Goal: Task Accomplishment & Management: Use online tool/utility

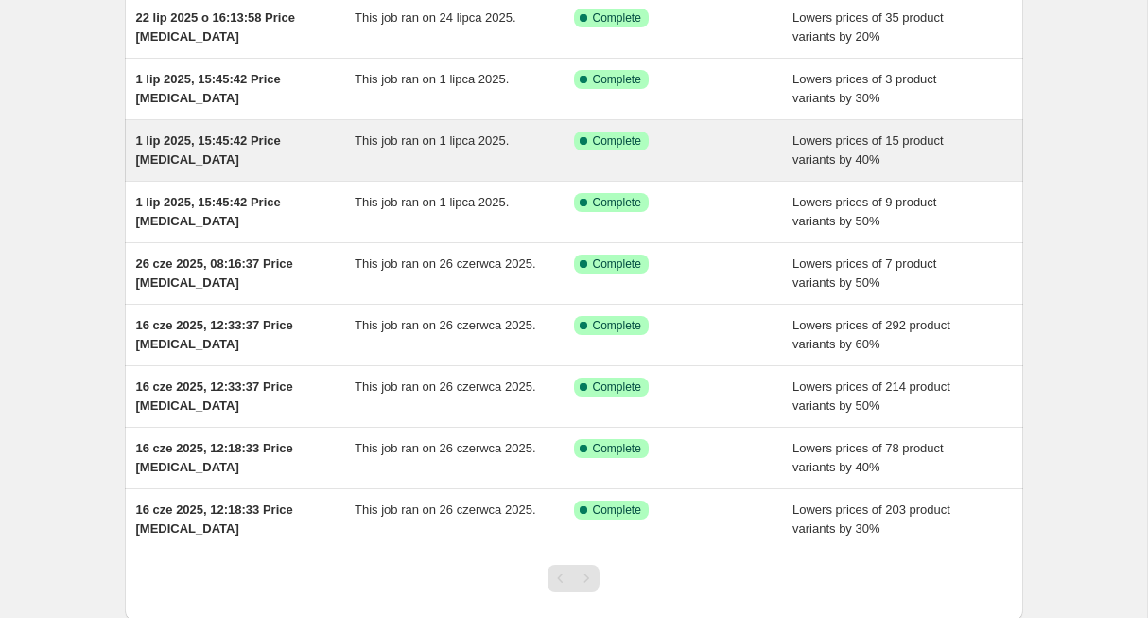
scroll to position [165, 0]
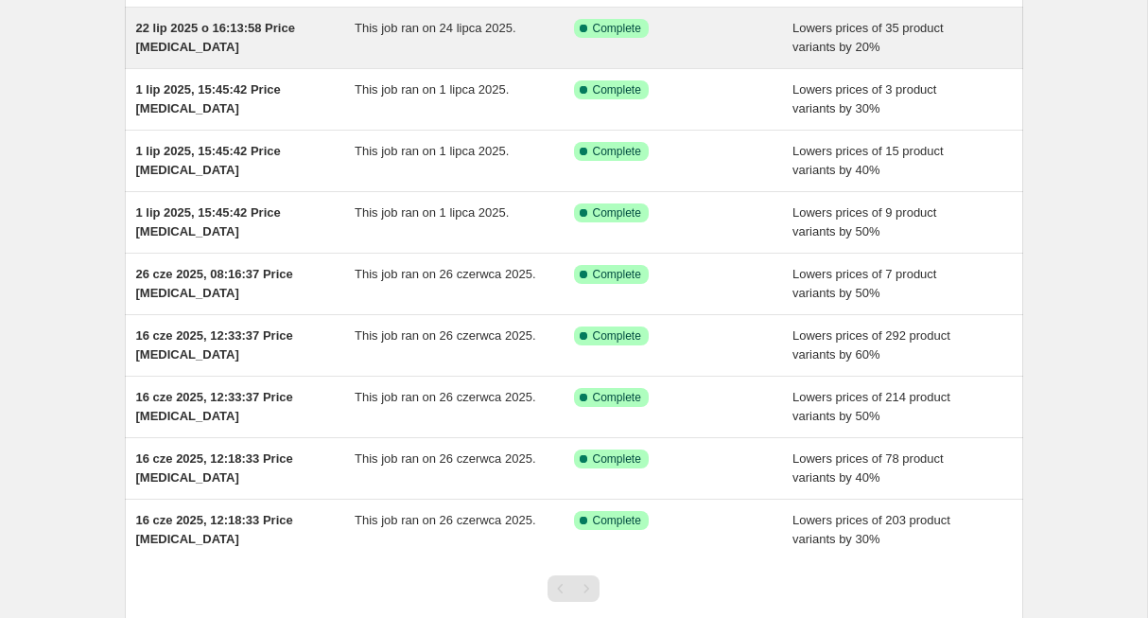
click at [207, 33] on span "22 lip 2025 o 16:13:58 Price [MEDICAL_DATA]" at bounding box center [215, 37] width 159 height 33
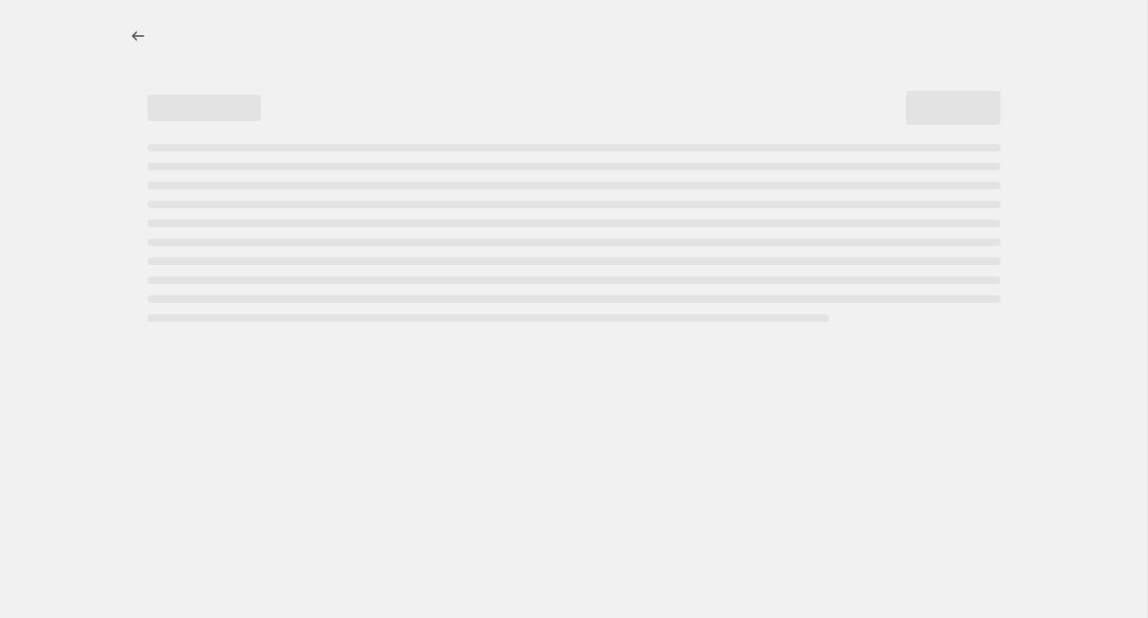
select select "percentage"
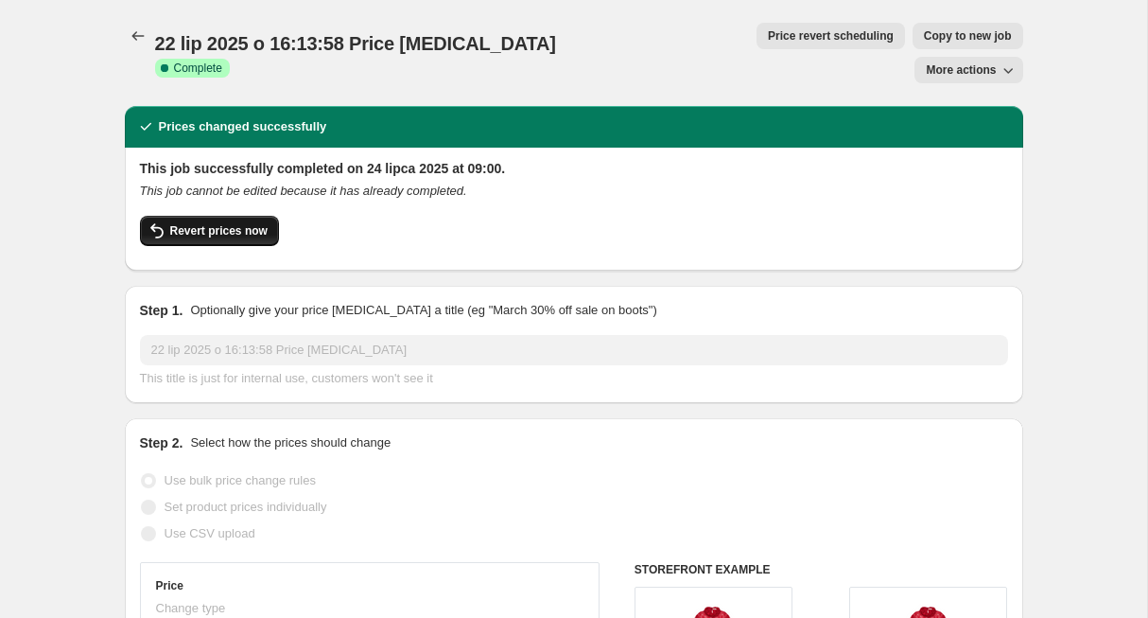
click at [237, 223] on span "Revert prices now" at bounding box center [218, 230] width 97 height 15
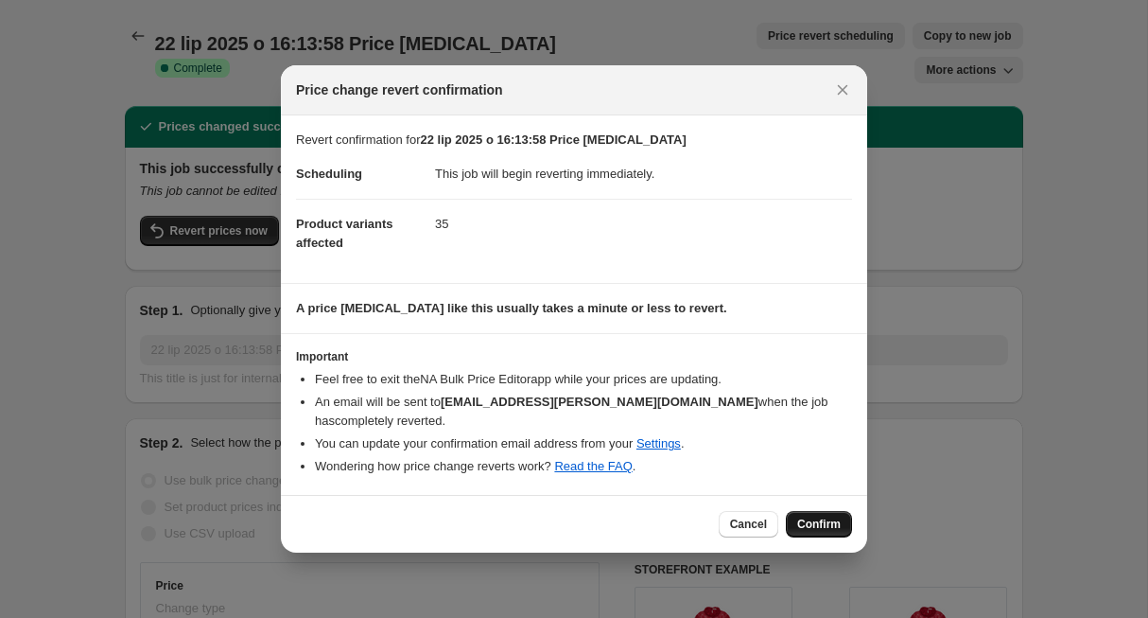
click at [813, 527] on button "Confirm" at bounding box center [819, 524] width 66 height 26
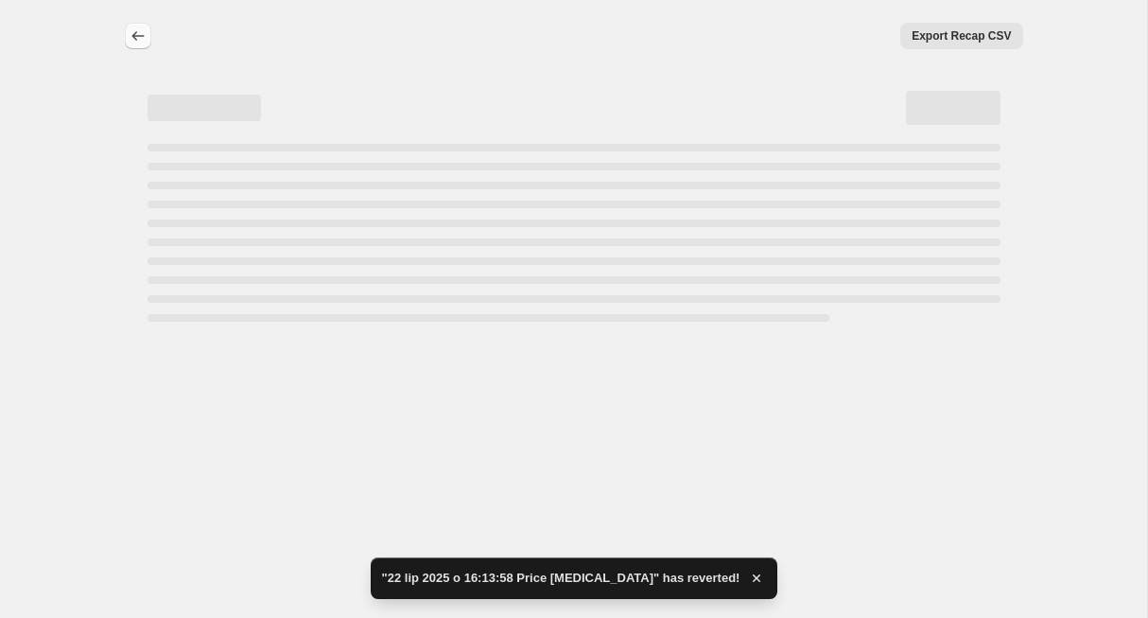
select select "percentage"
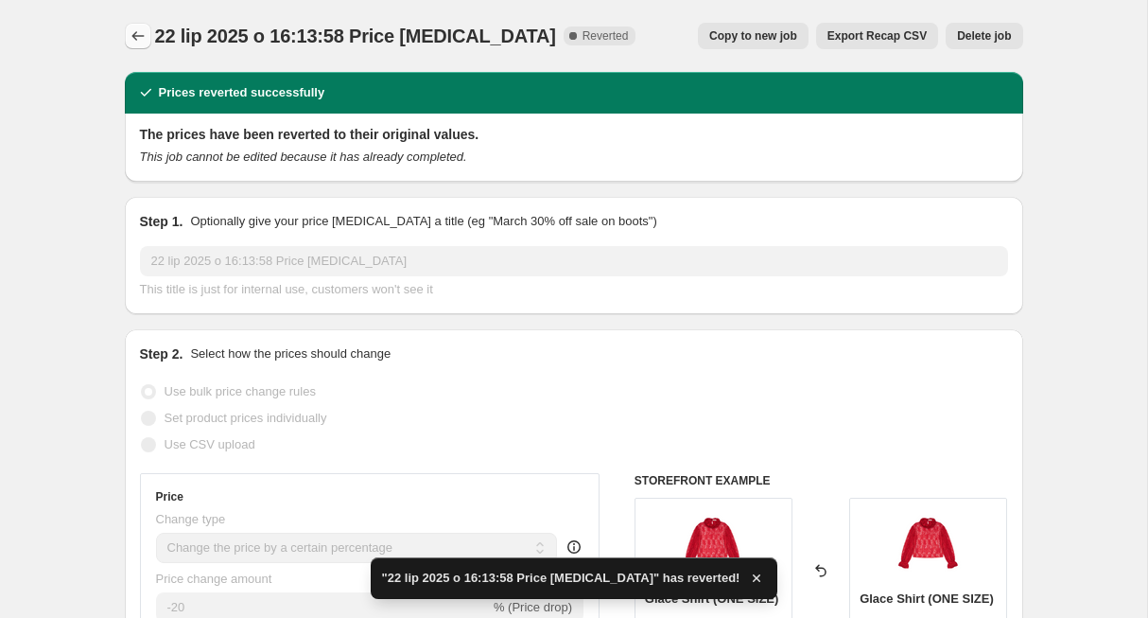
click at [137, 37] on icon "Price change jobs" at bounding box center [138, 35] width 19 height 19
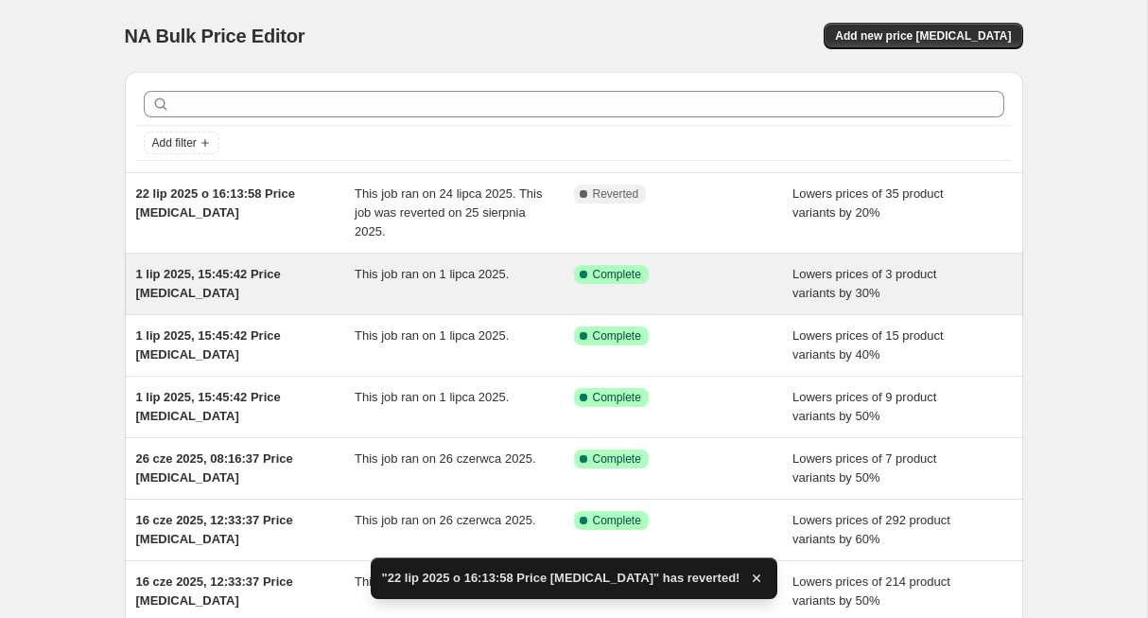
click at [220, 261] on div "1 lip 2025, 15:45:42 Price [MEDICAL_DATA] This job ran on 1 lipca 2025. Success…" at bounding box center [574, 283] width 898 height 61
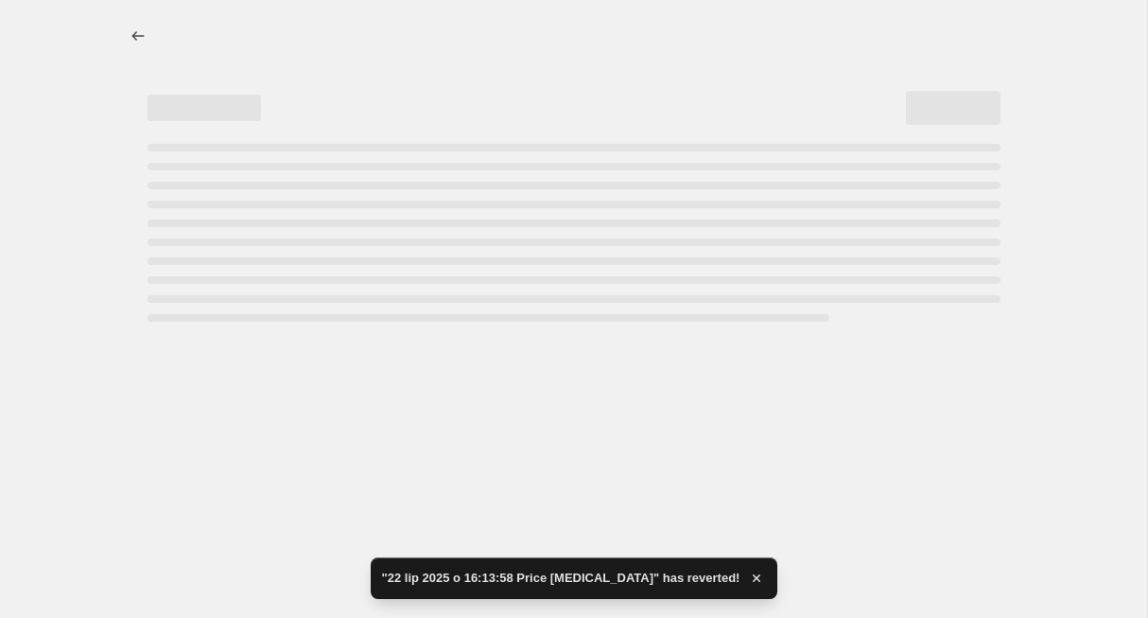
select select "percentage"
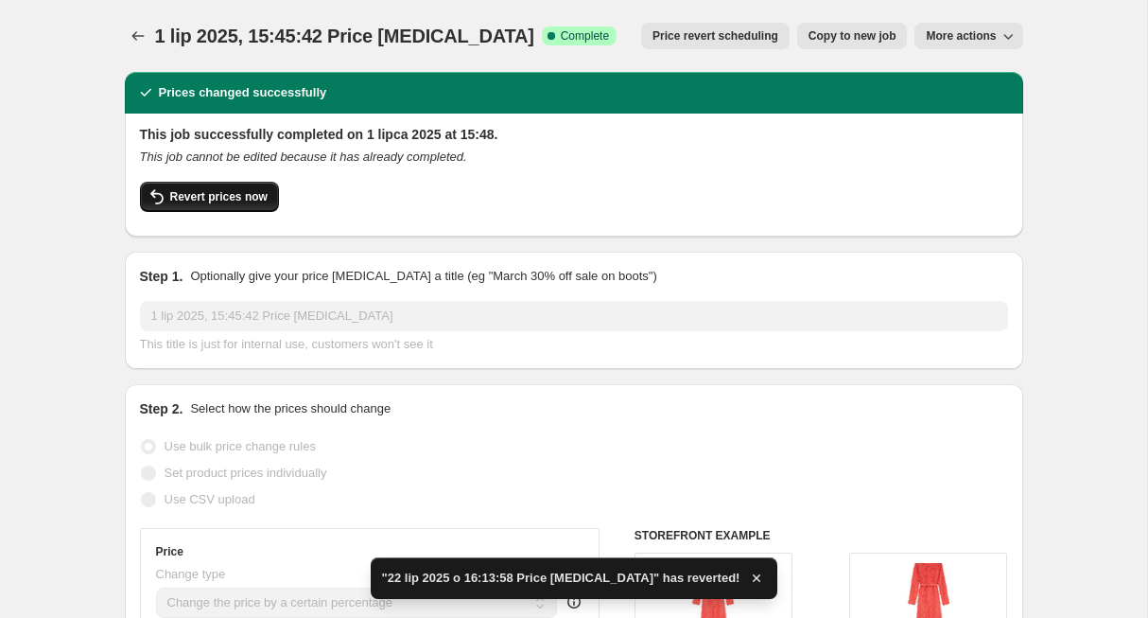
click at [227, 201] on span "Revert prices now" at bounding box center [218, 196] width 97 height 15
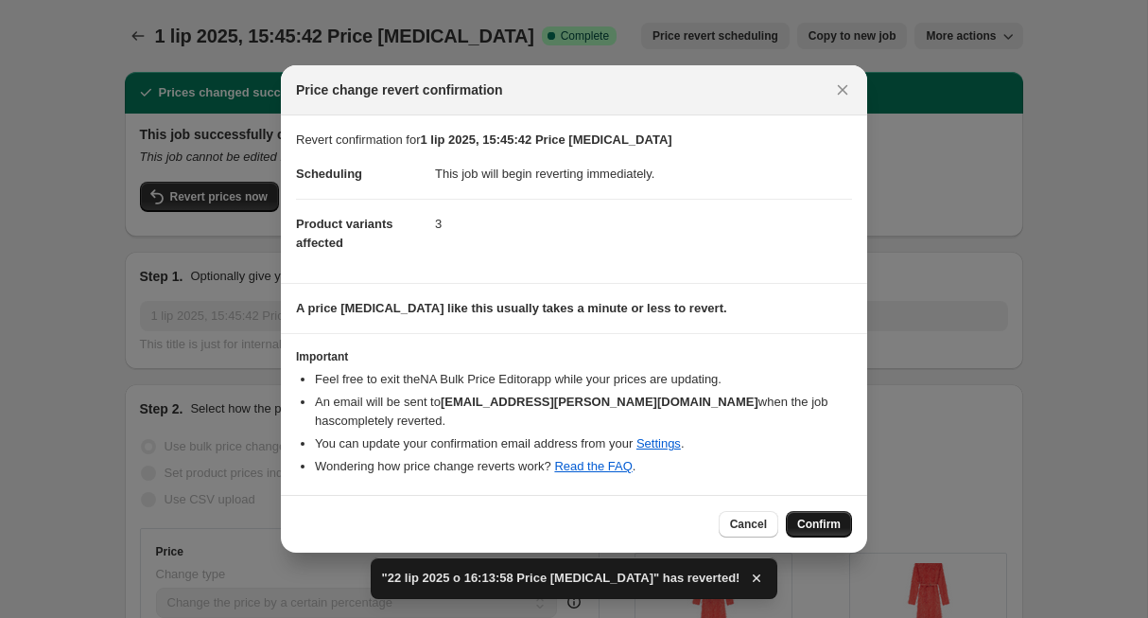
click at [823, 516] on span "Confirm" at bounding box center [819, 523] width 44 height 15
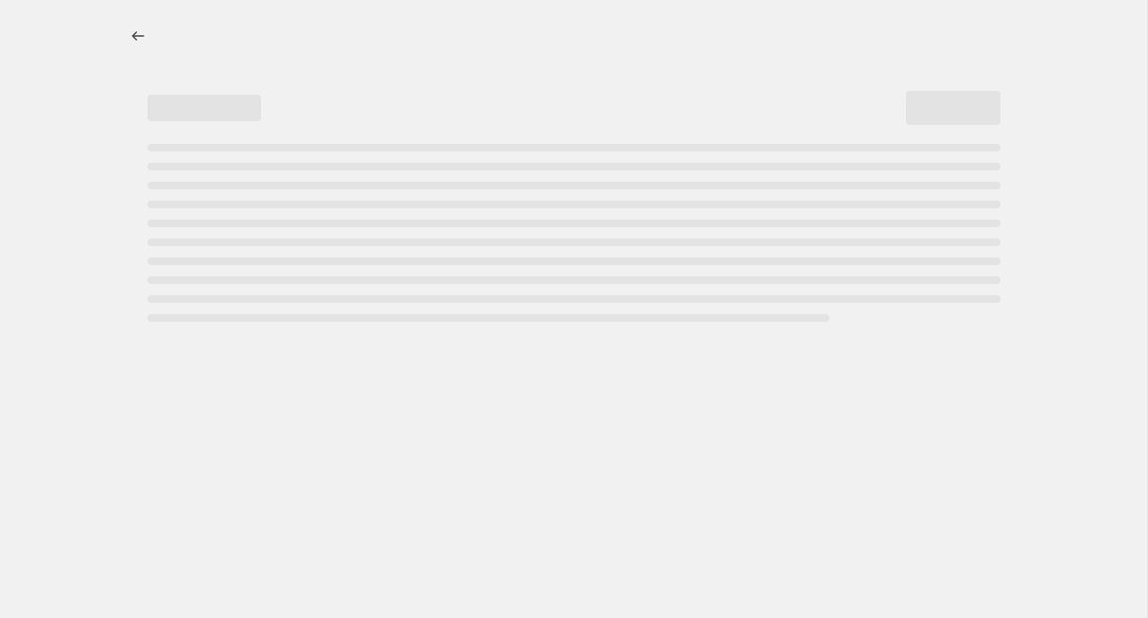
select select "percentage"
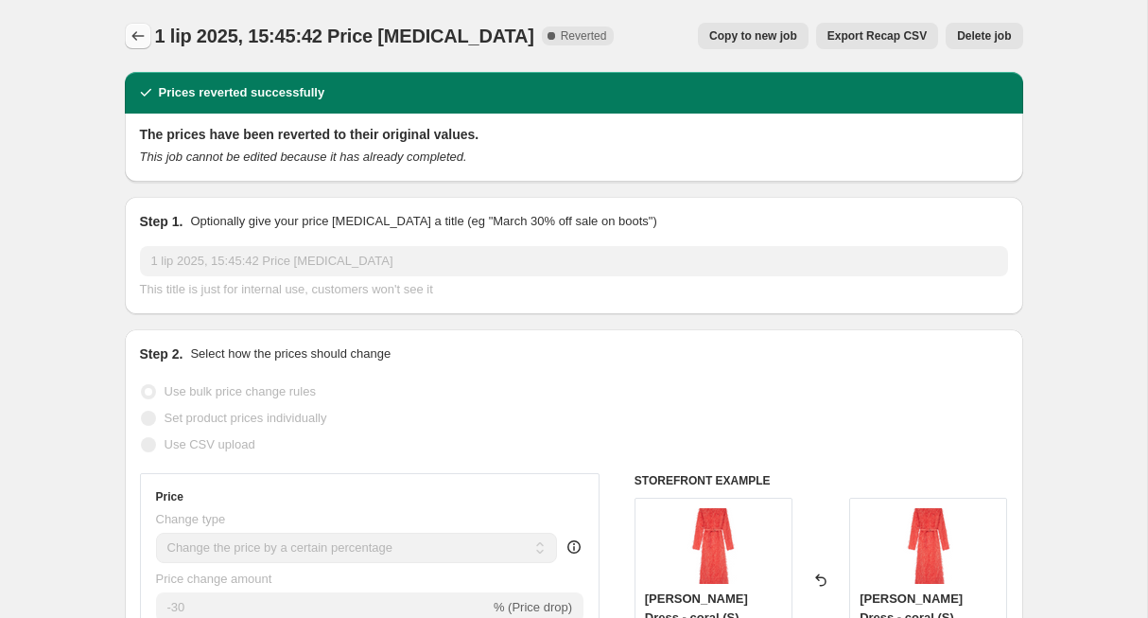
click at [126, 36] on button "Price change jobs" at bounding box center [138, 36] width 26 height 26
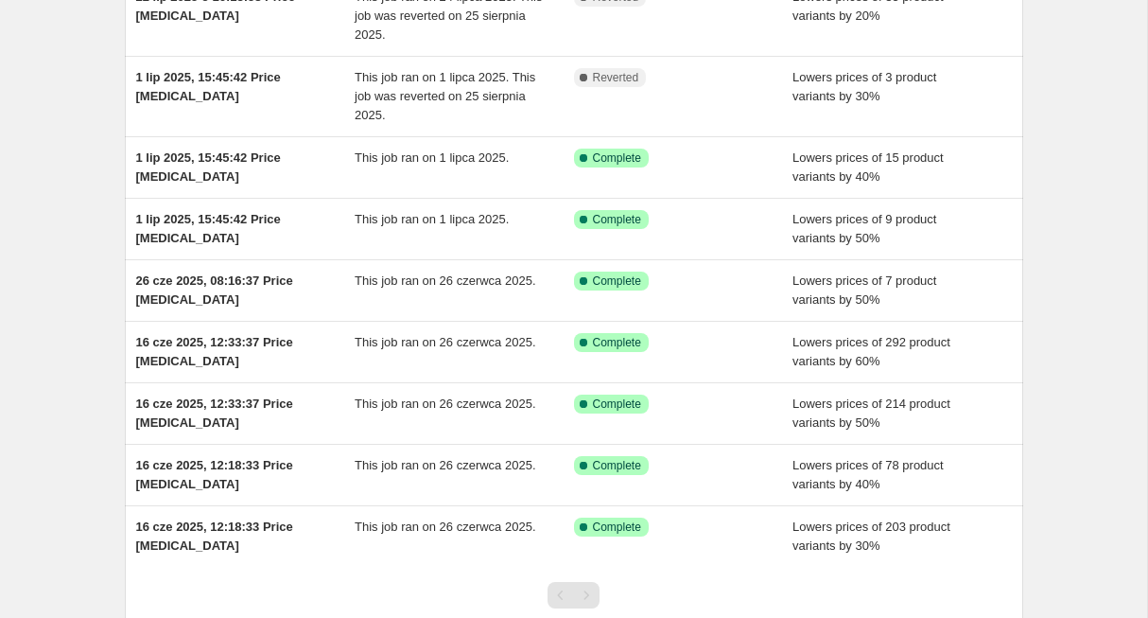
scroll to position [200, 0]
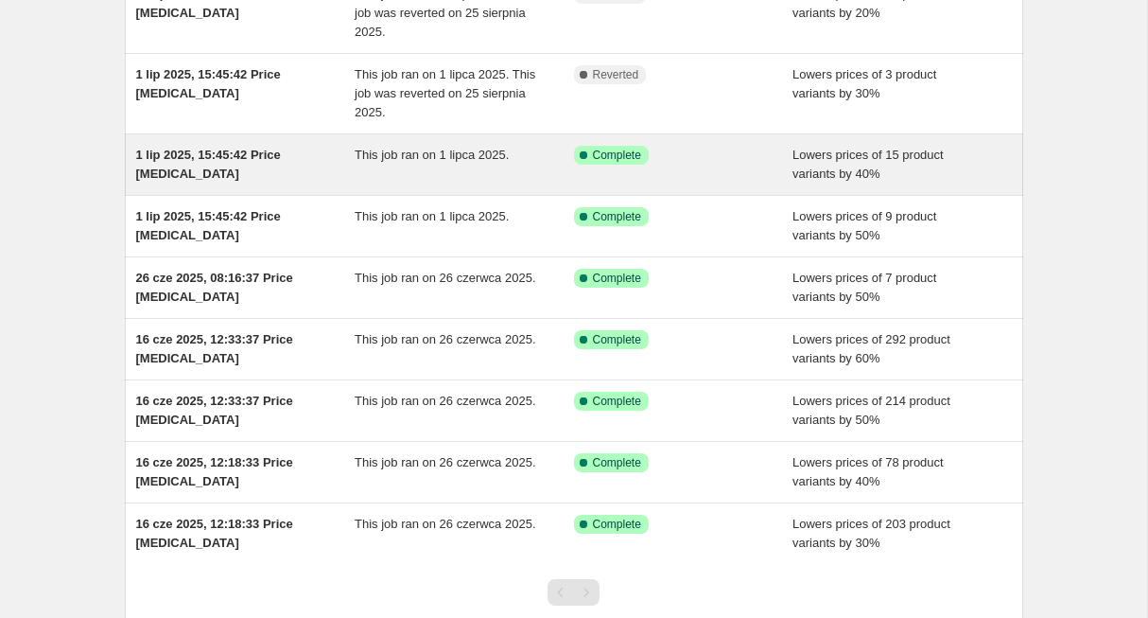
click at [232, 159] on span "1 lip 2025, 15:45:42 Price [MEDICAL_DATA]" at bounding box center [208, 164] width 145 height 33
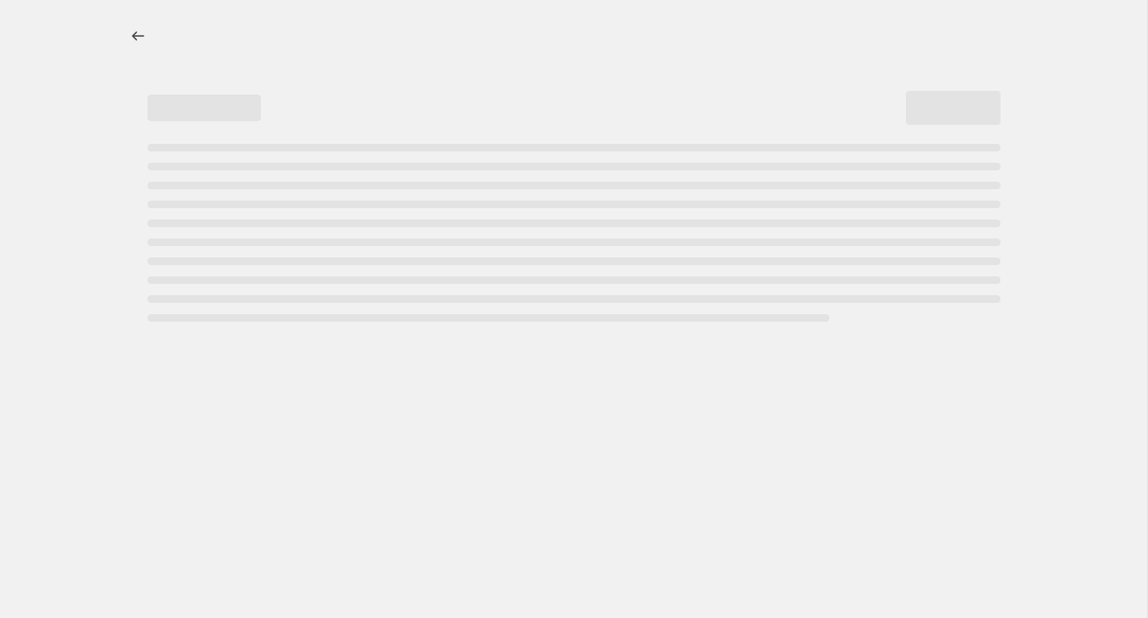
select select "percentage"
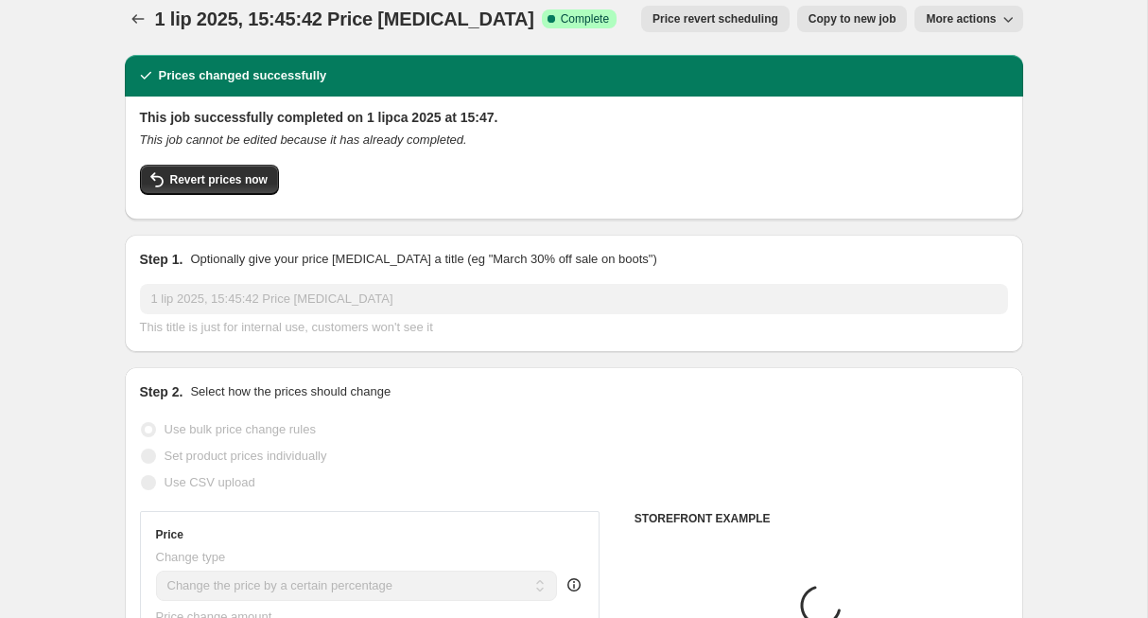
scroll to position [27, 0]
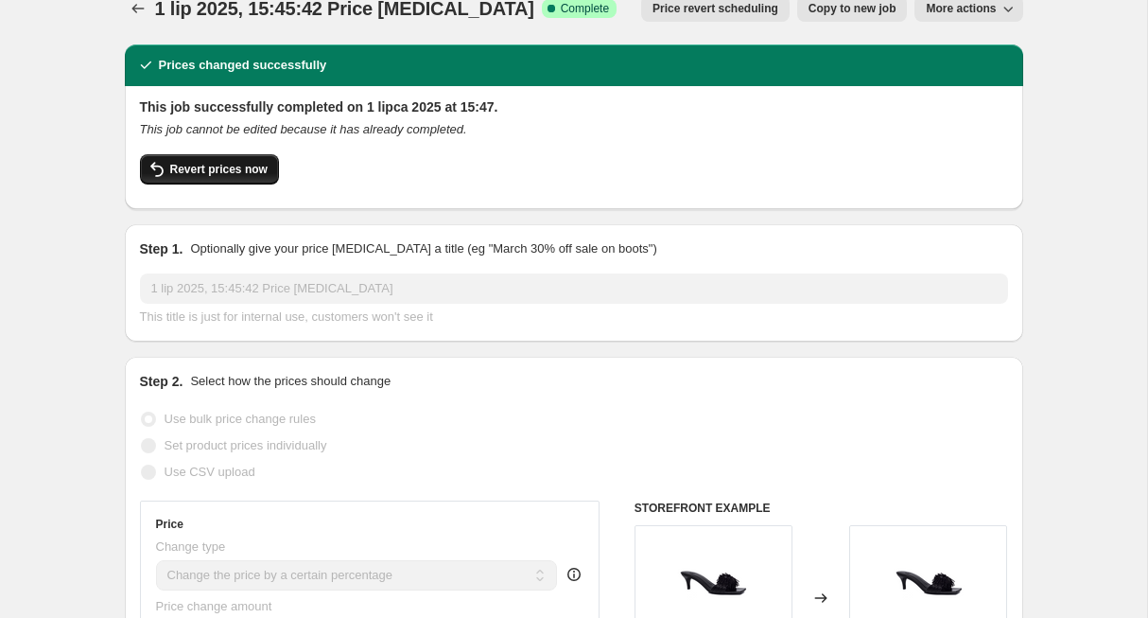
click at [225, 167] on span "Revert prices now" at bounding box center [218, 169] width 97 height 15
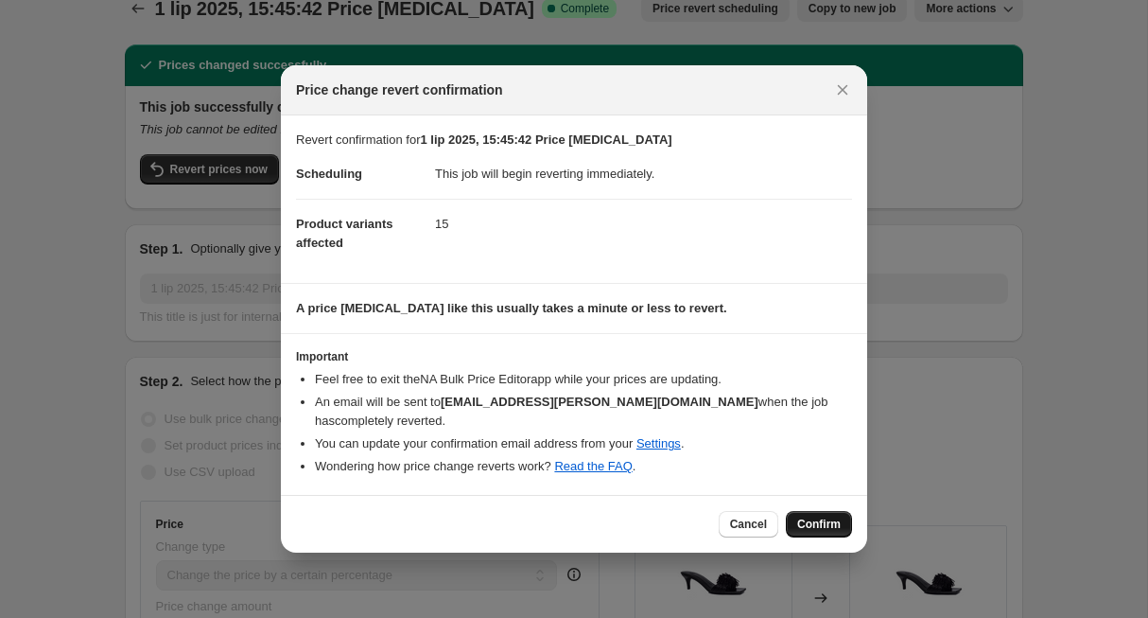
click at [849, 515] on button "Confirm" at bounding box center [819, 524] width 66 height 26
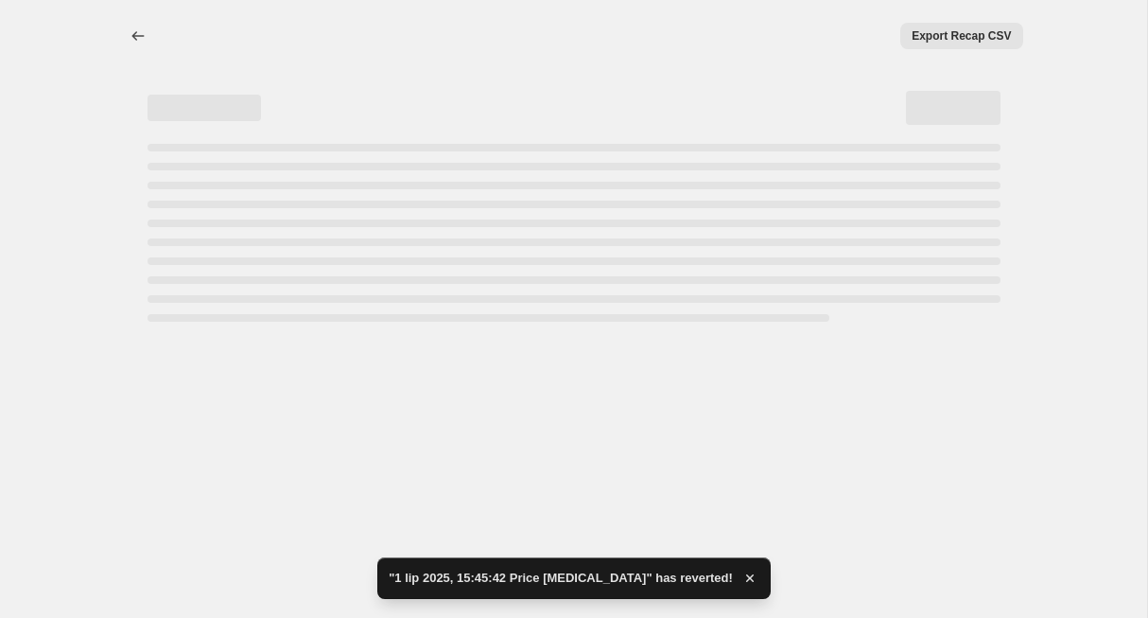
scroll to position [0, 0]
select select "percentage"
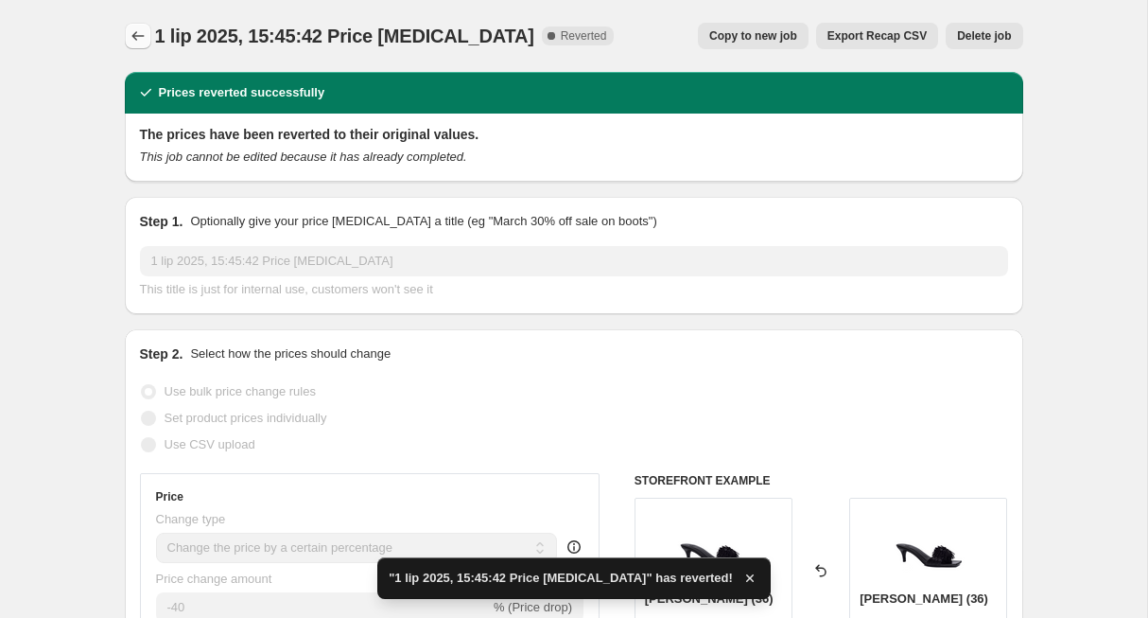
click at [136, 30] on icon "Price change jobs" at bounding box center [138, 35] width 19 height 19
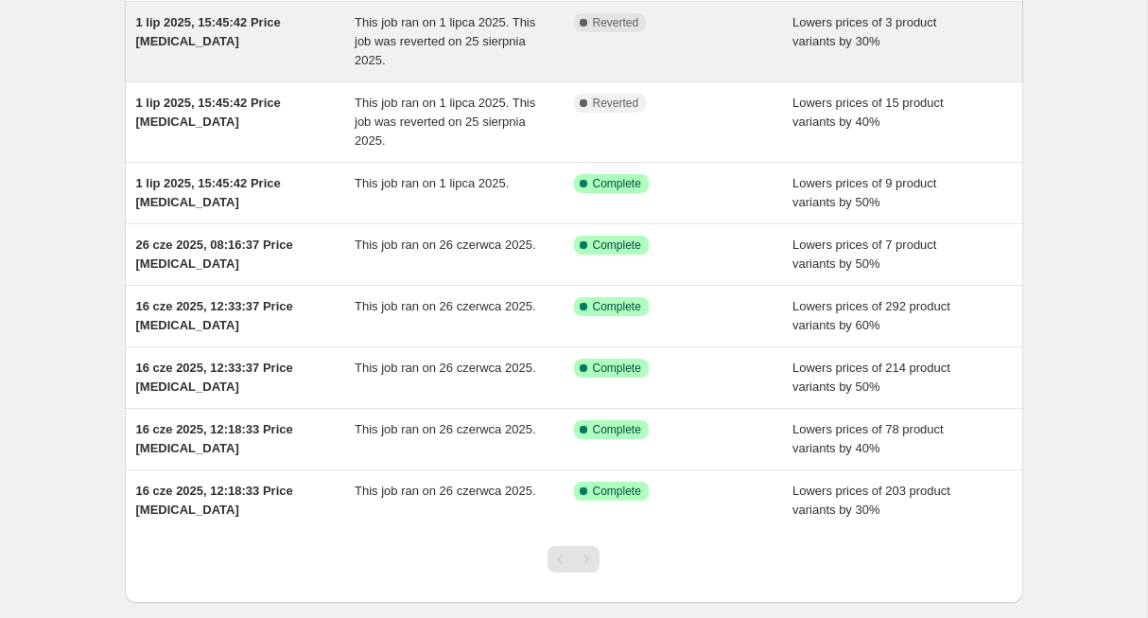
scroll to position [258, 0]
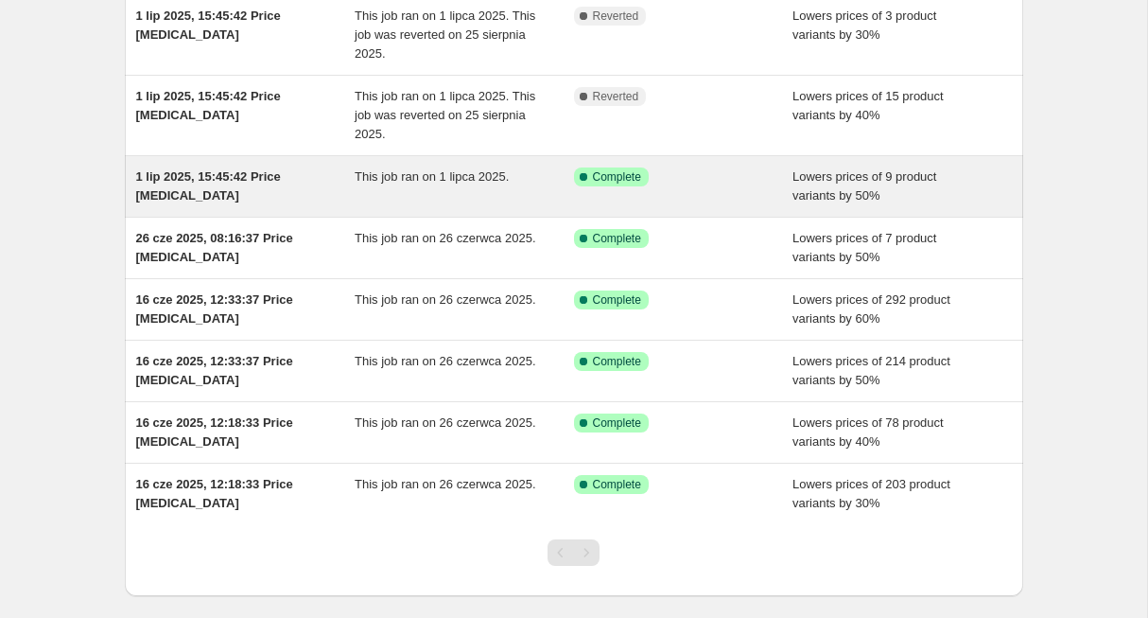
click at [219, 179] on span "1 lip 2025, 15:45:42 Price [MEDICAL_DATA]" at bounding box center [208, 185] width 145 height 33
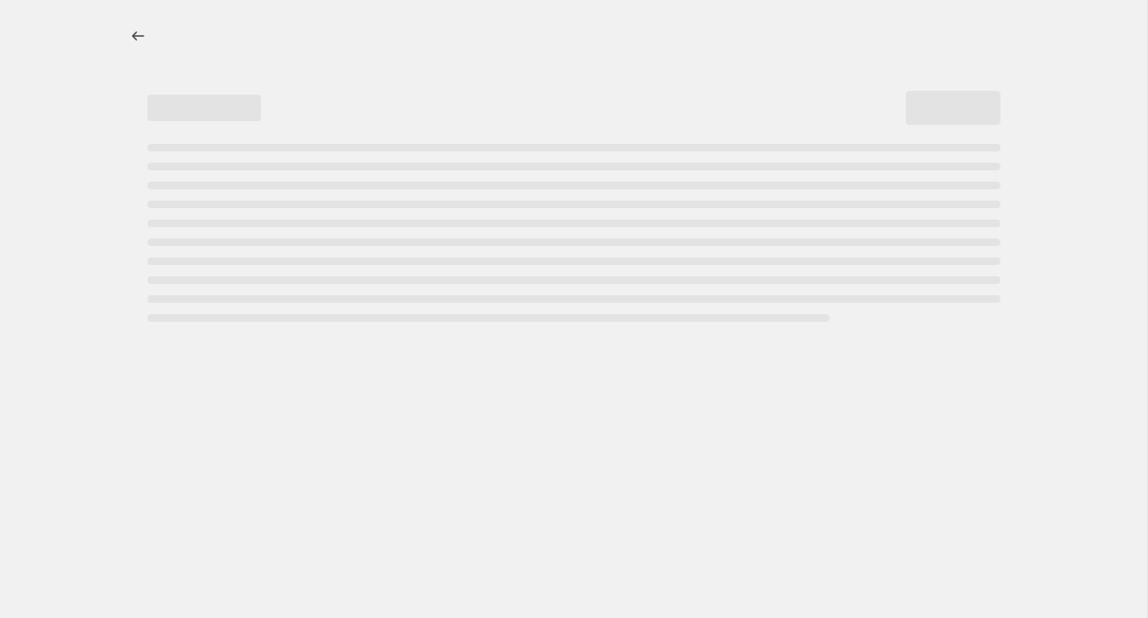
select select "percentage"
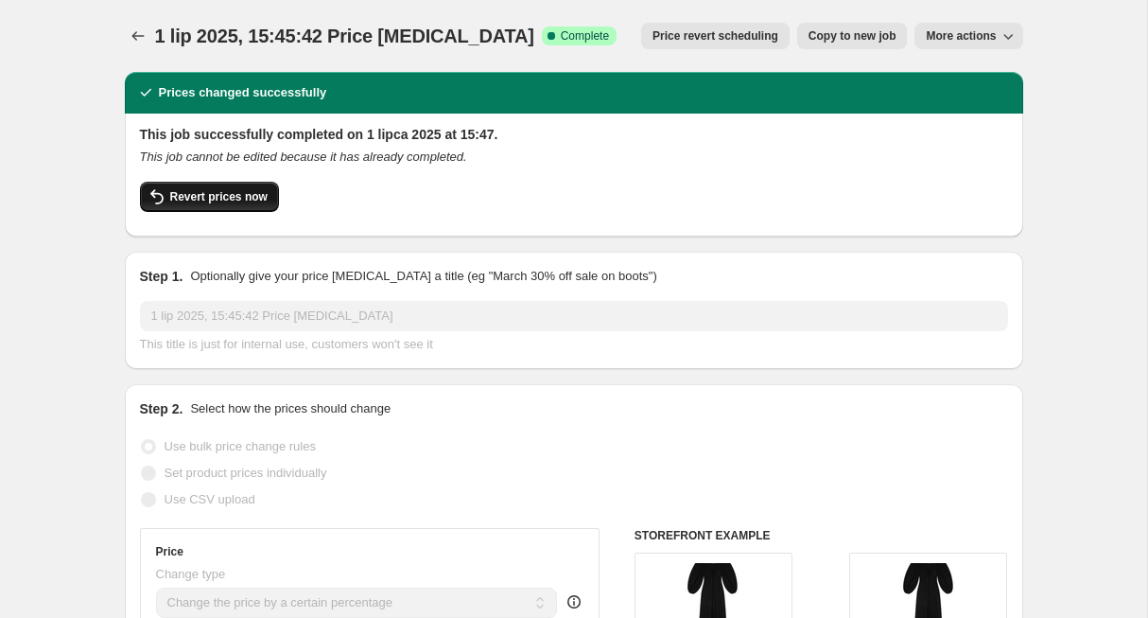
click at [230, 200] on span "Revert prices now" at bounding box center [218, 196] width 97 height 15
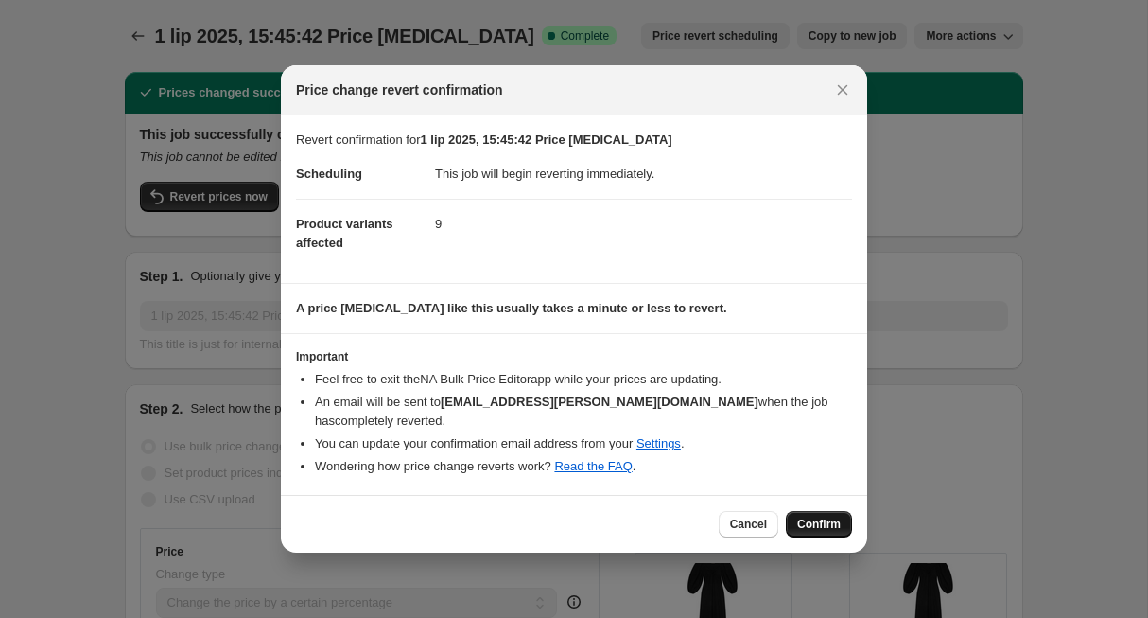
click at [812, 516] on span "Confirm" at bounding box center [819, 523] width 44 height 15
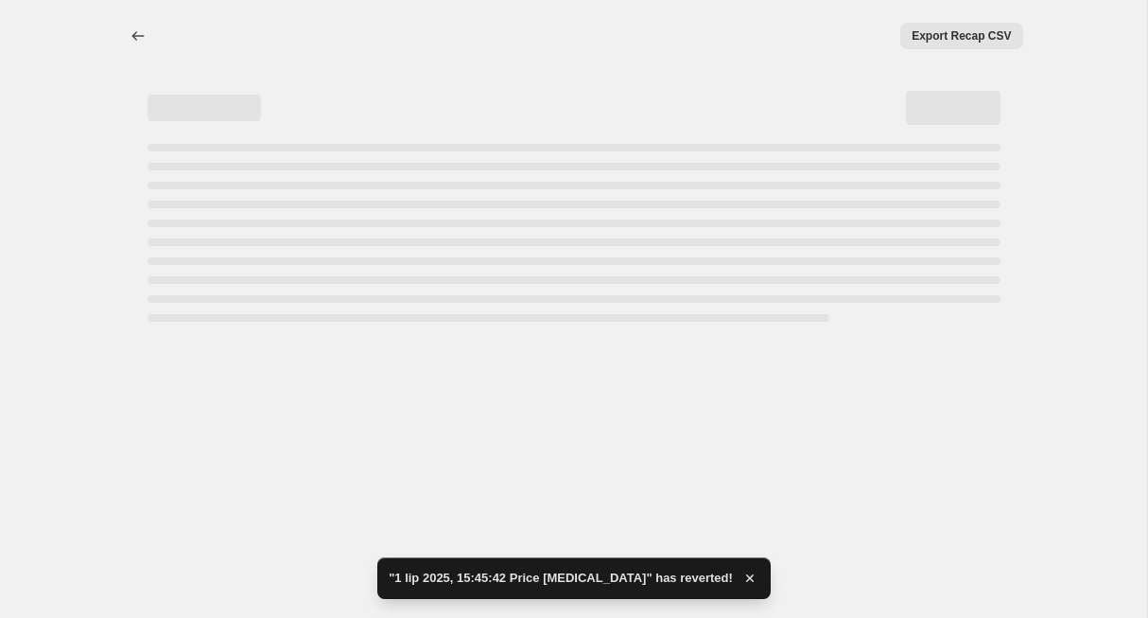
select select "percentage"
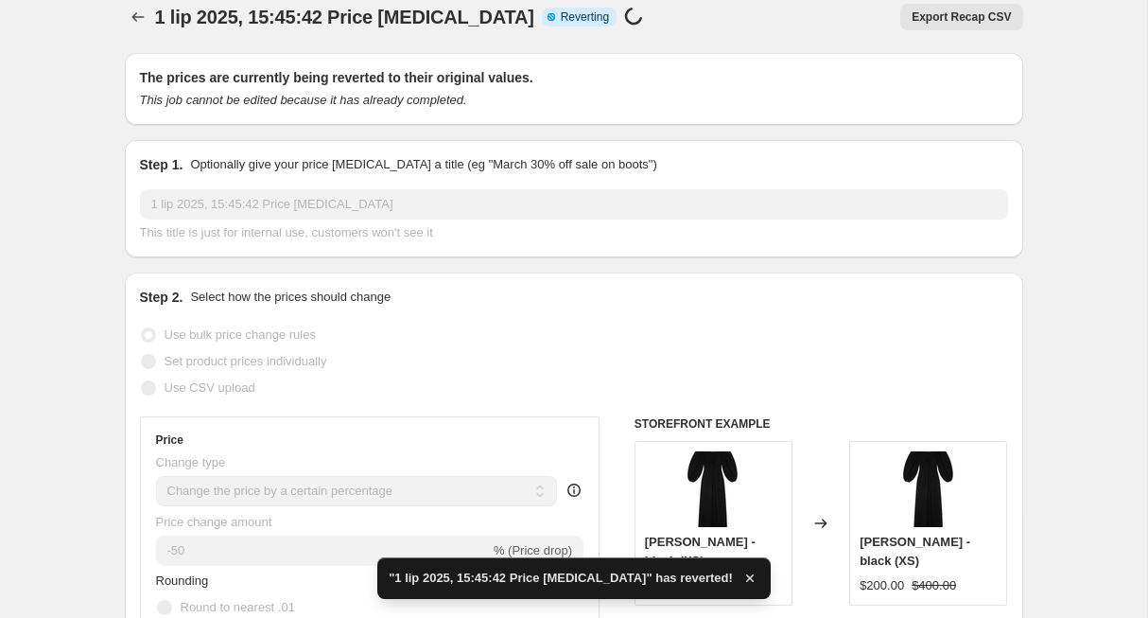
scroll to position [22, 0]
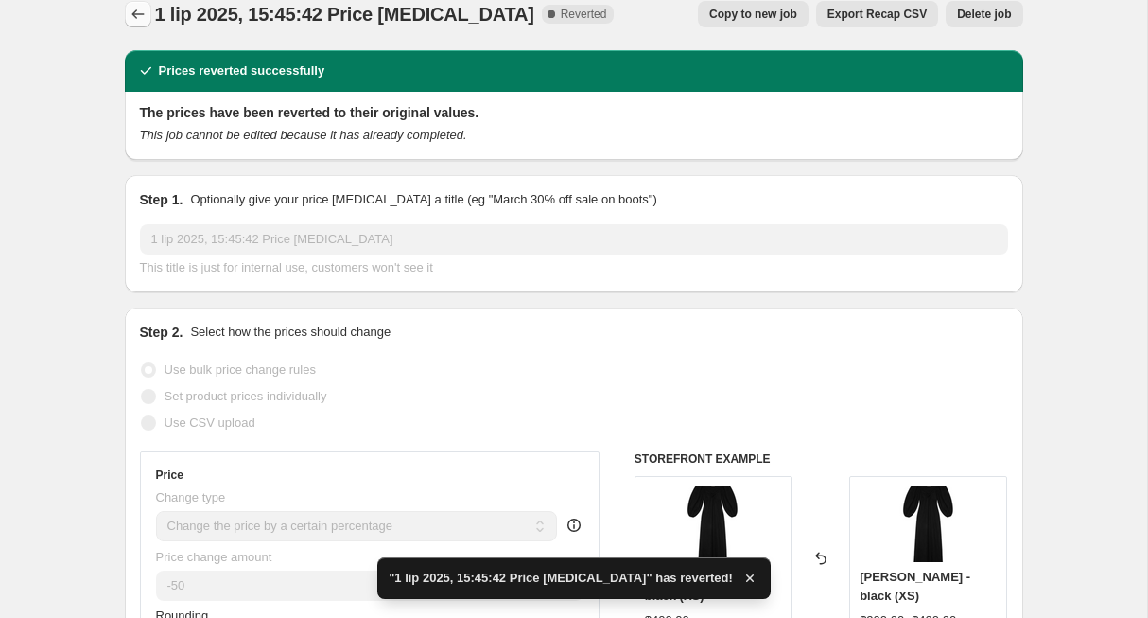
click at [133, 12] on icon "Price change jobs" at bounding box center [138, 14] width 19 height 19
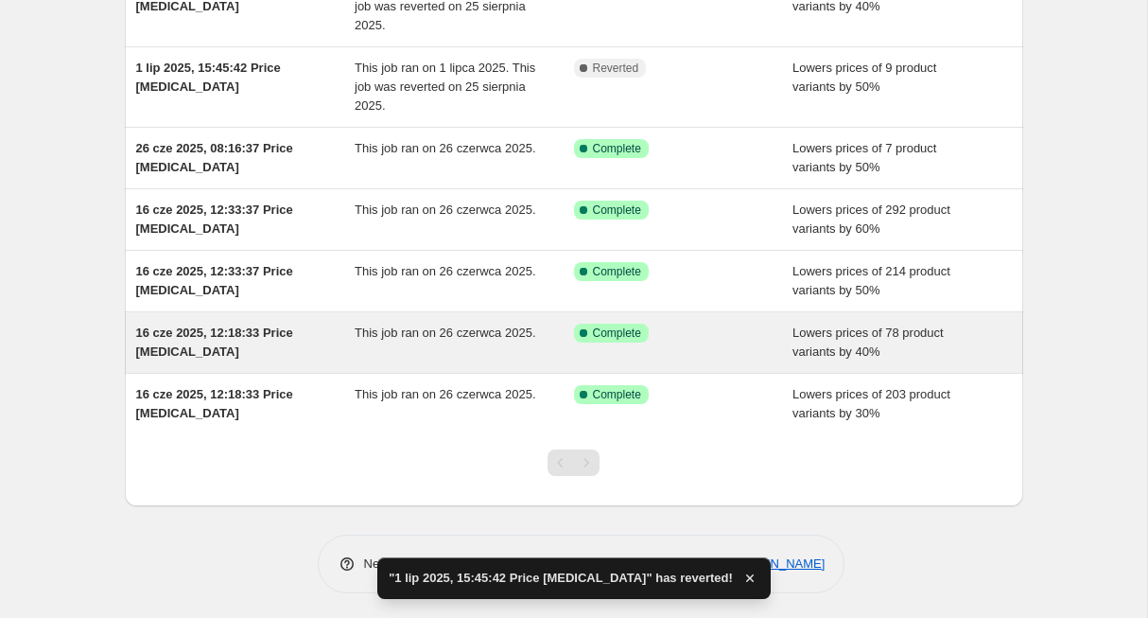
scroll to position [371, 0]
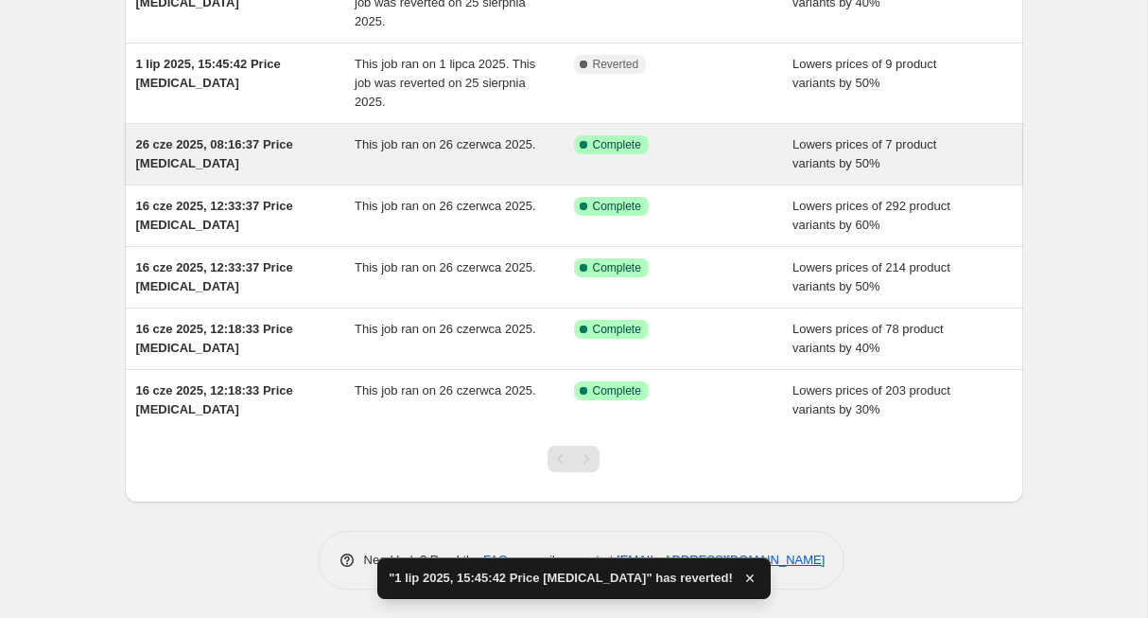
click at [217, 142] on span "26 cze 2025, 08:16:37 Price [MEDICAL_DATA]" at bounding box center [214, 153] width 157 height 33
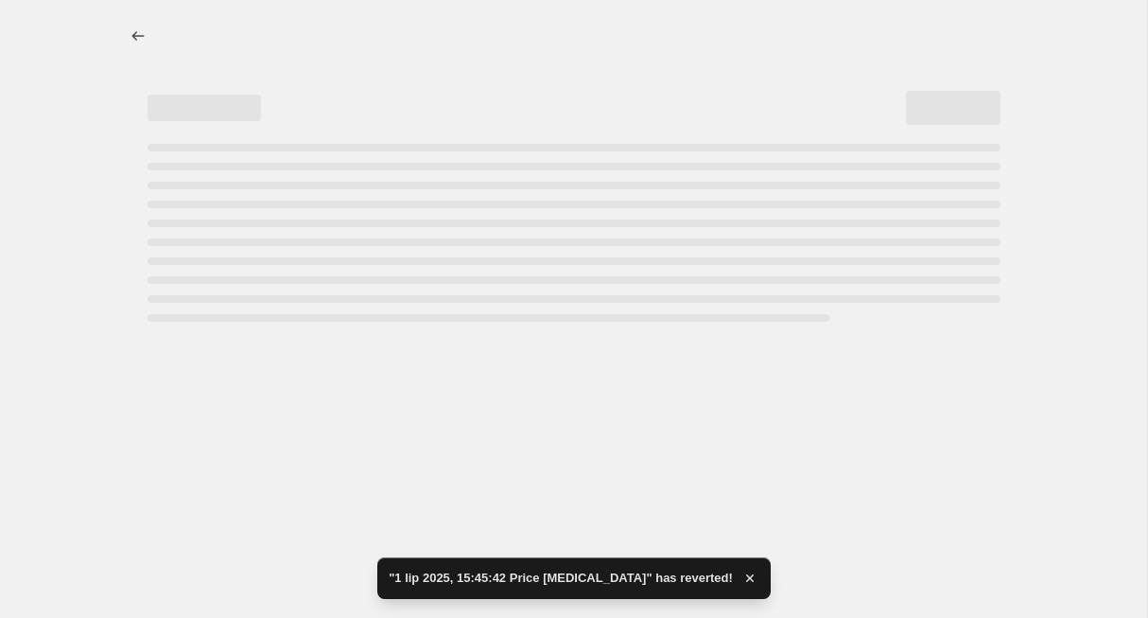
select select "percentage"
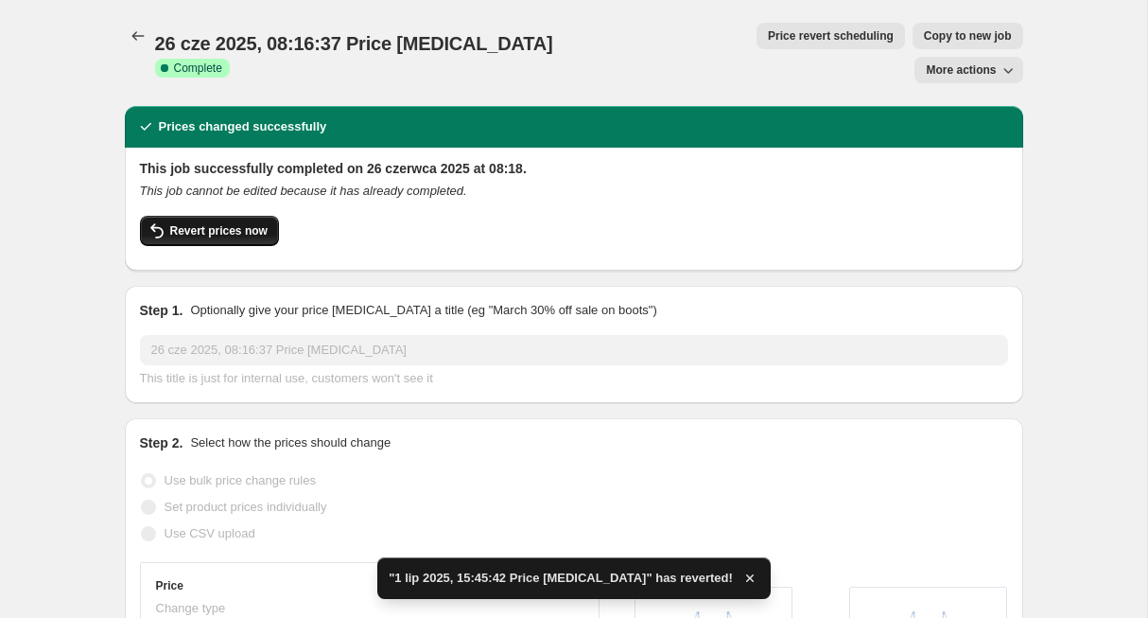
click at [236, 223] on span "Revert prices now" at bounding box center [218, 230] width 97 height 15
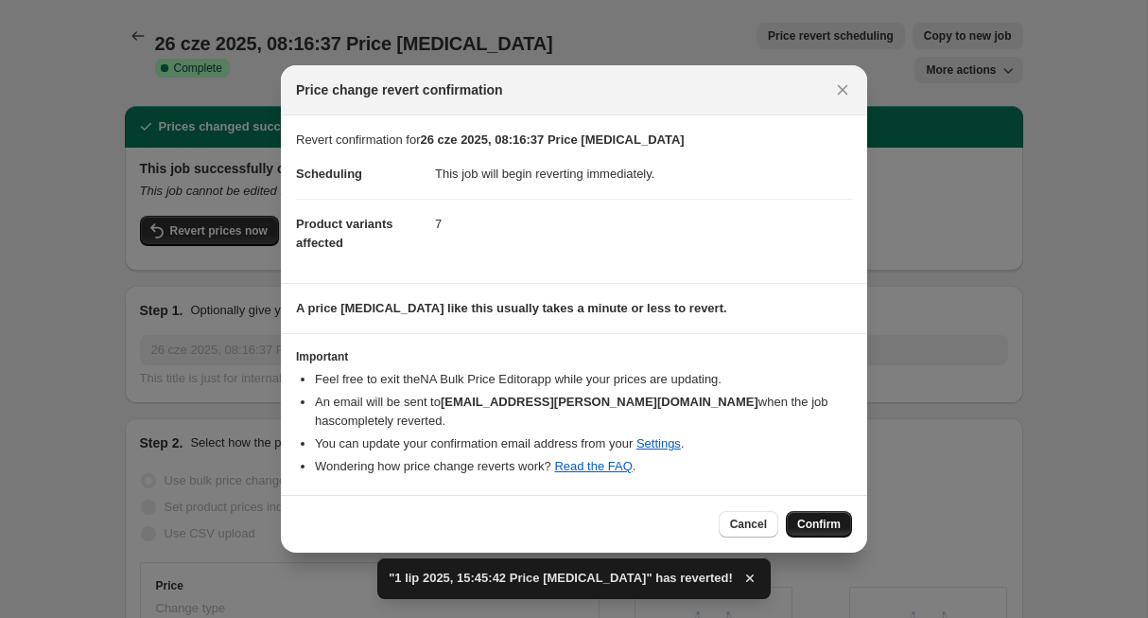
click at [819, 516] on span "Confirm" at bounding box center [819, 523] width 44 height 15
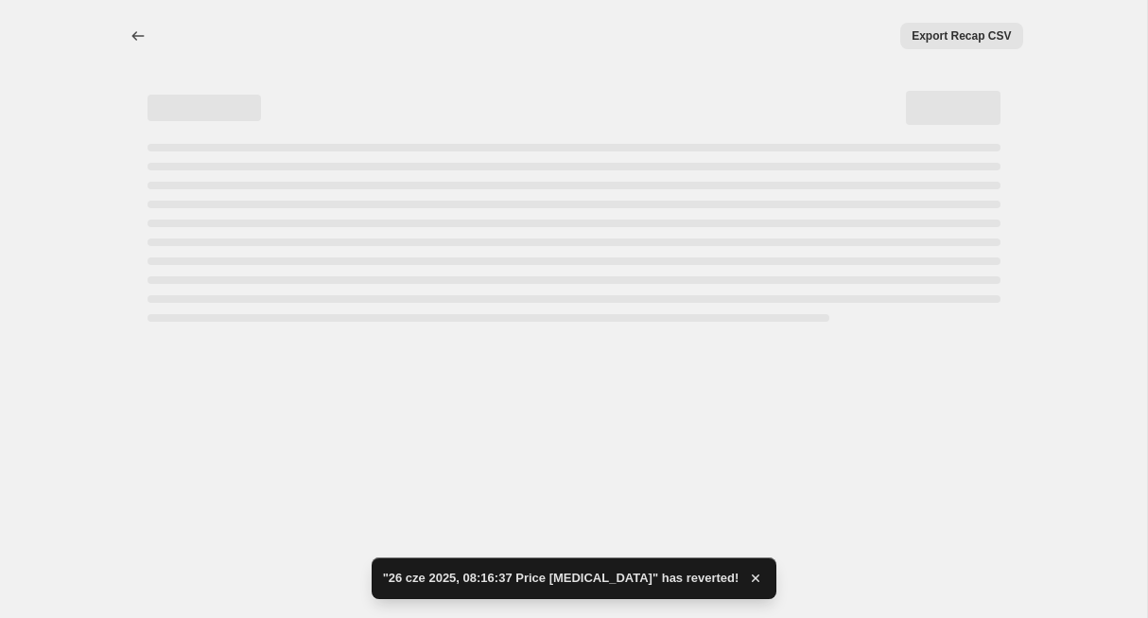
select select "percentage"
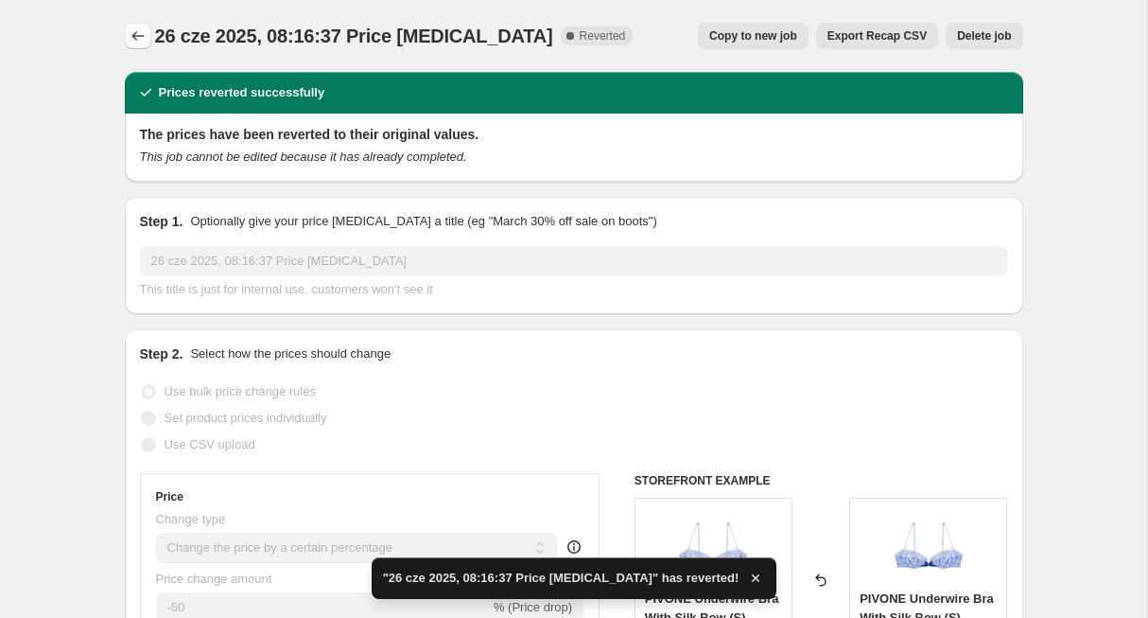
click at [138, 30] on icon "Price change jobs" at bounding box center [138, 35] width 19 height 19
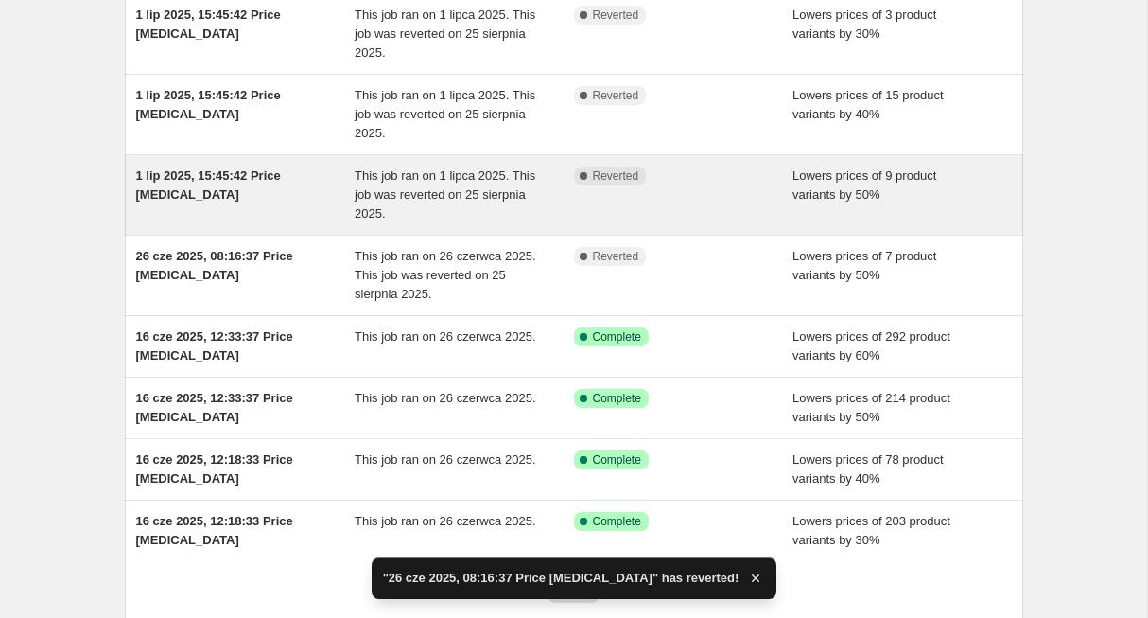
scroll to position [376, 0]
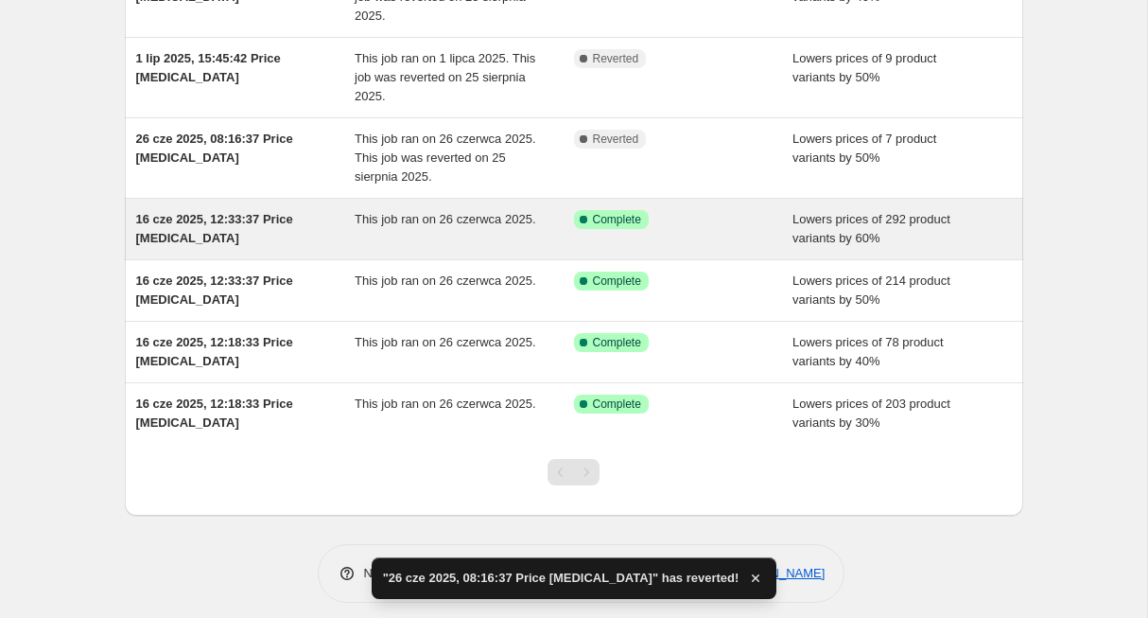
click at [218, 214] on span "16 cze 2025, 12:33:37 Price [MEDICAL_DATA]" at bounding box center [214, 228] width 157 height 33
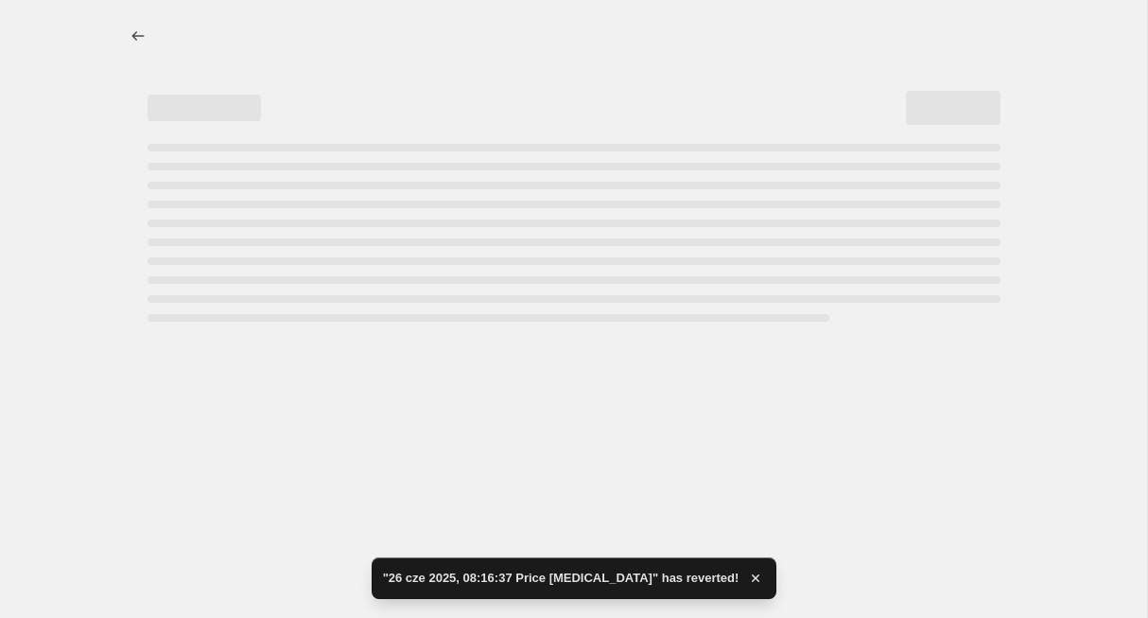
select select "percentage"
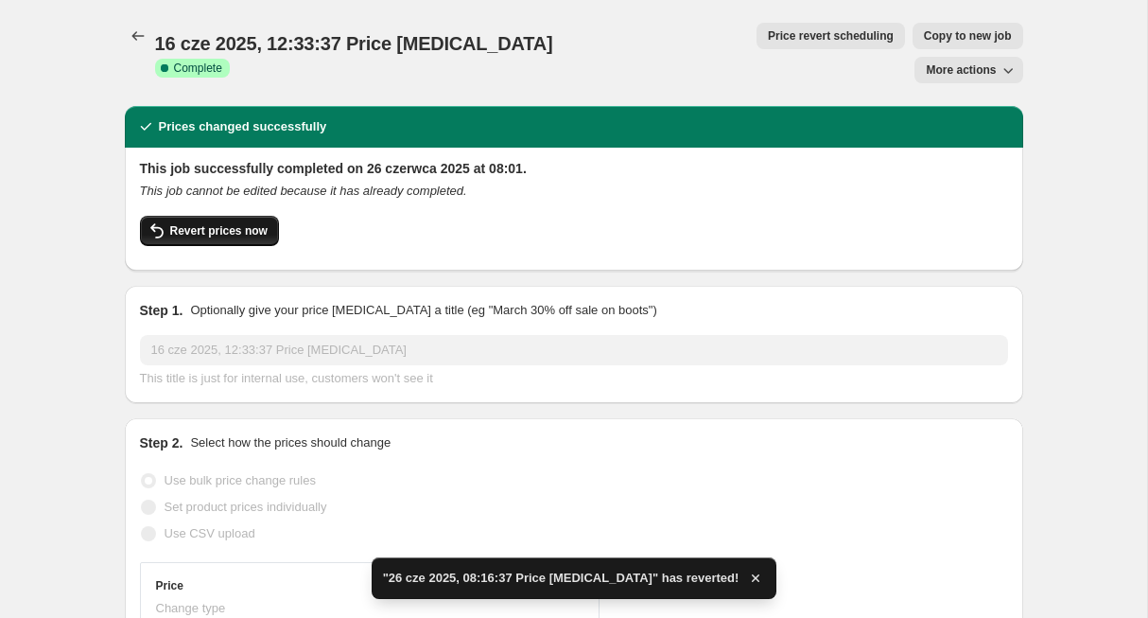
click at [203, 223] on span "Revert prices now" at bounding box center [218, 230] width 97 height 15
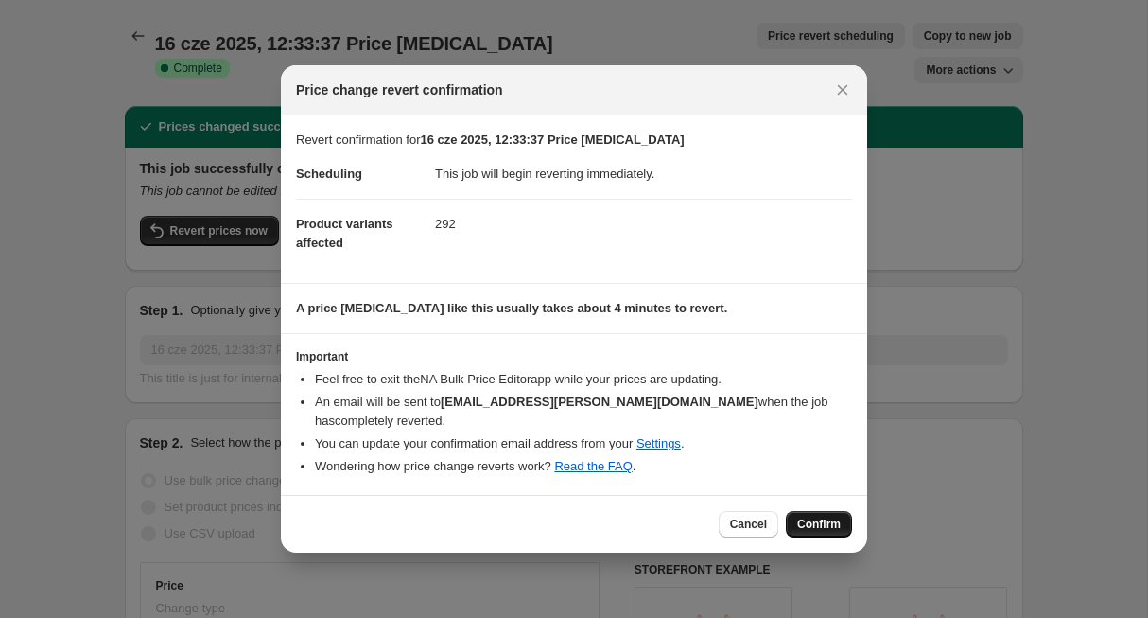
click at [828, 520] on span "Confirm" at bounding box center [819, 523] width 44 height 15
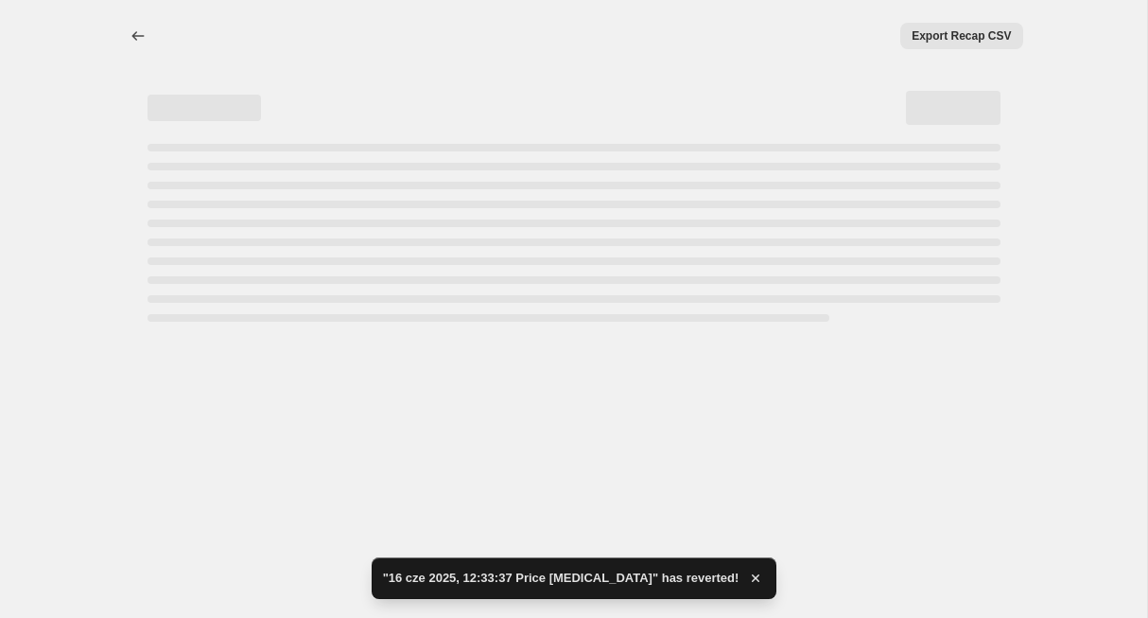
select select "percentage"
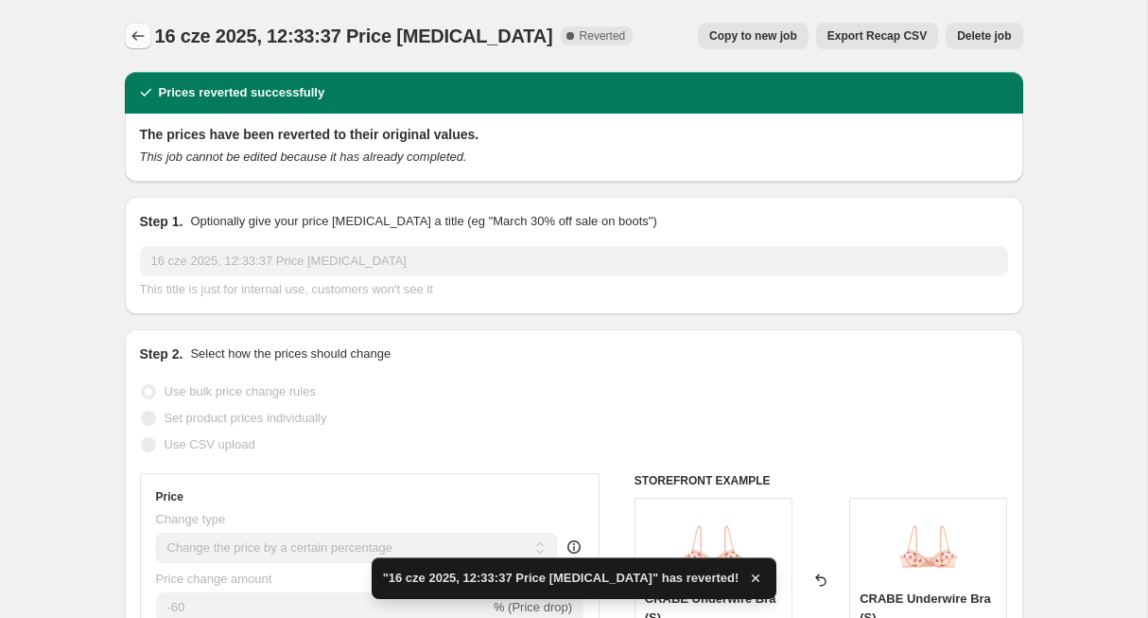
click at [138, 38] on icon "Price change jobs" at bounding box center [138, 35] width 19 height 19
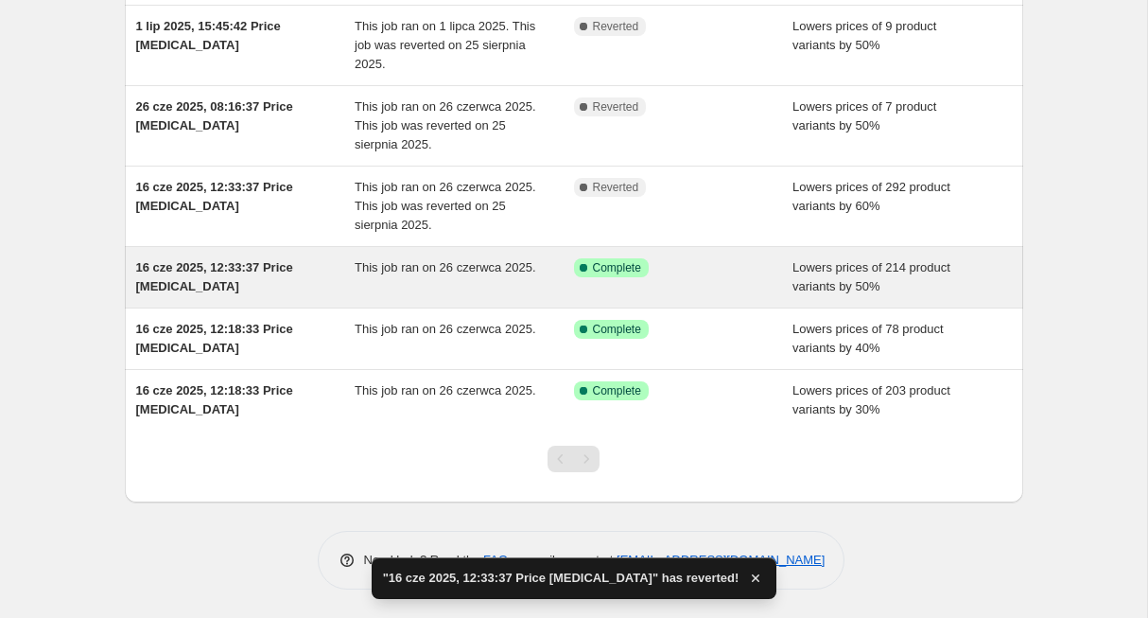
scroll to position [409, 0]
click at [231, 274] on span "16 cze 2025, 12:33:37 Price [MEDICAL_DATA]" at bounding box center [214, 276] width 157 height 33
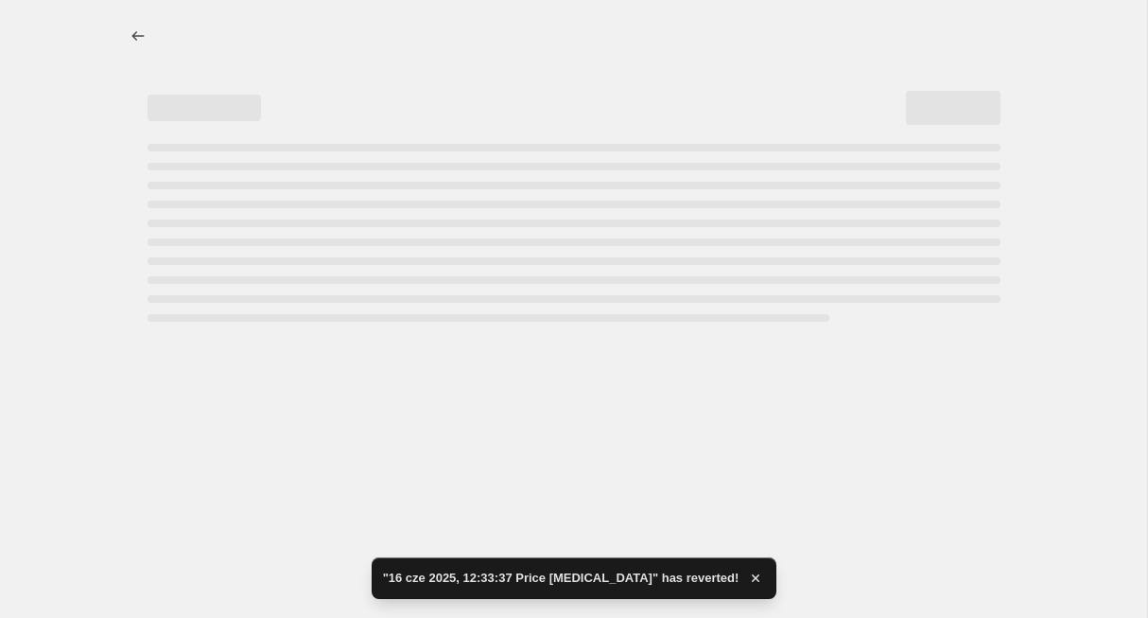
select select "percentage"
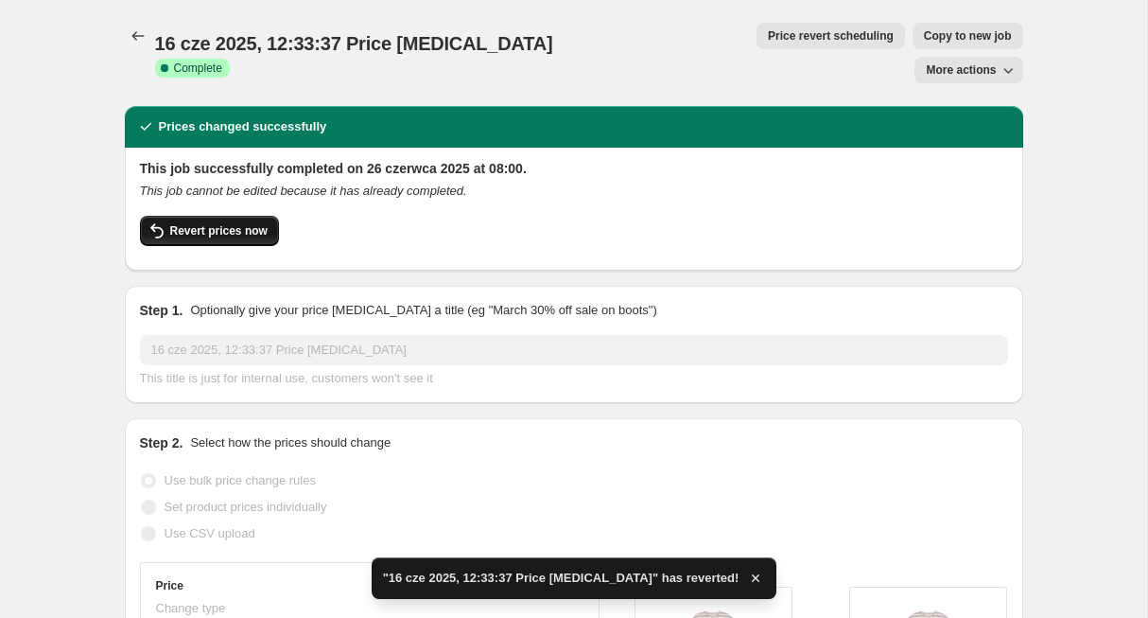
click at [227, 223] on span "Revert prices now" at bounding box center [218, 230] width 97 height 15
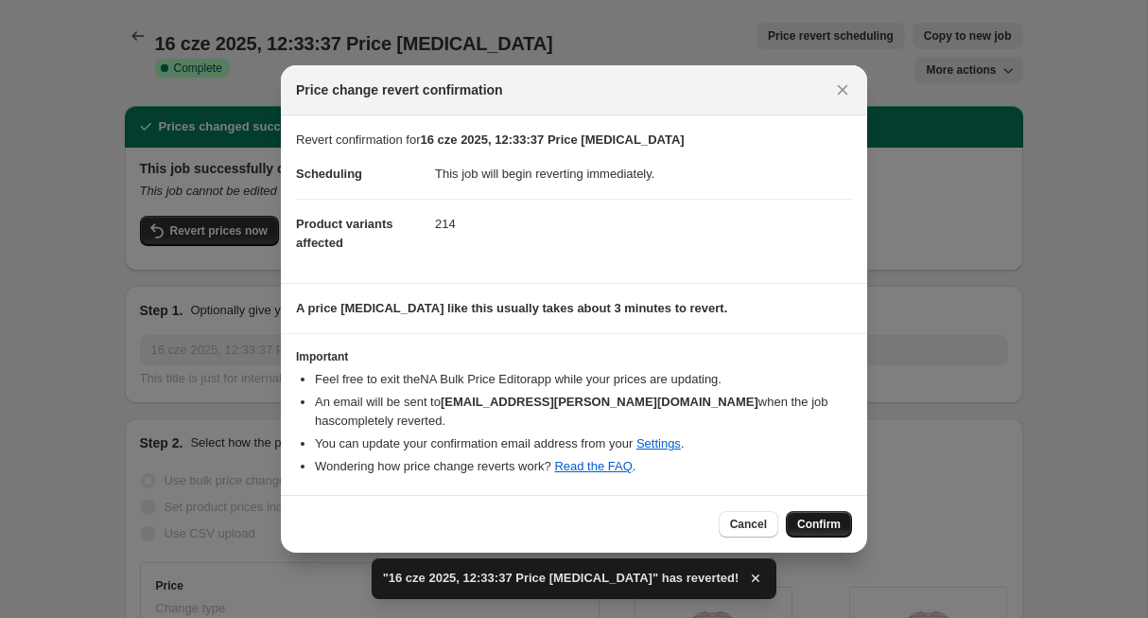
click at [824, 516] on span "Confirm" at bounding box center [819, 523] width 44 height 15
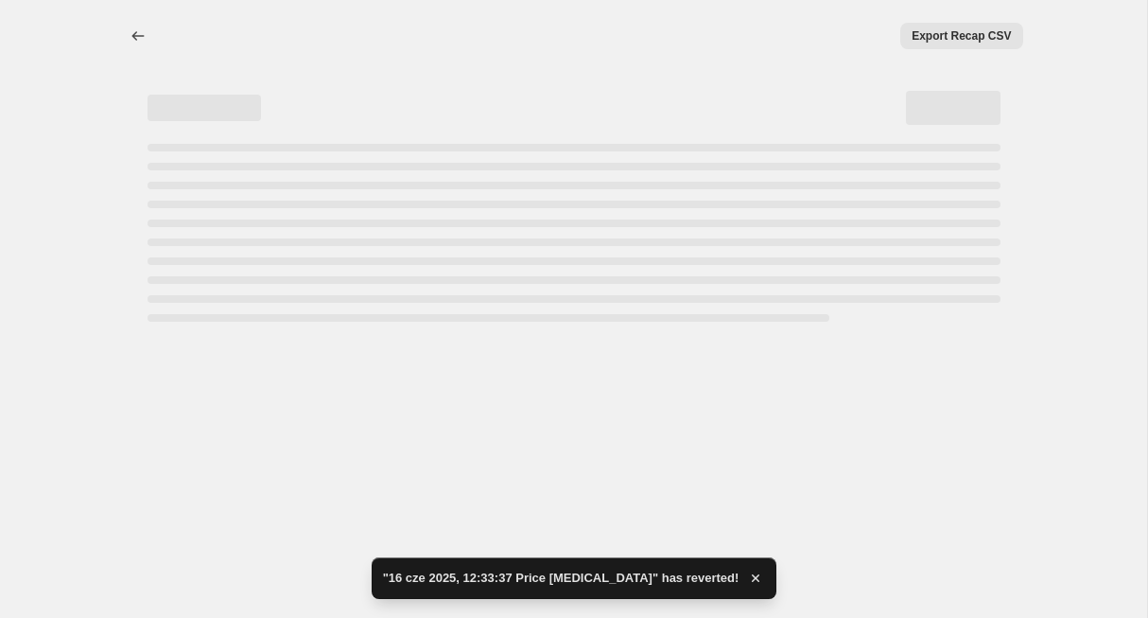
select select "percentage"
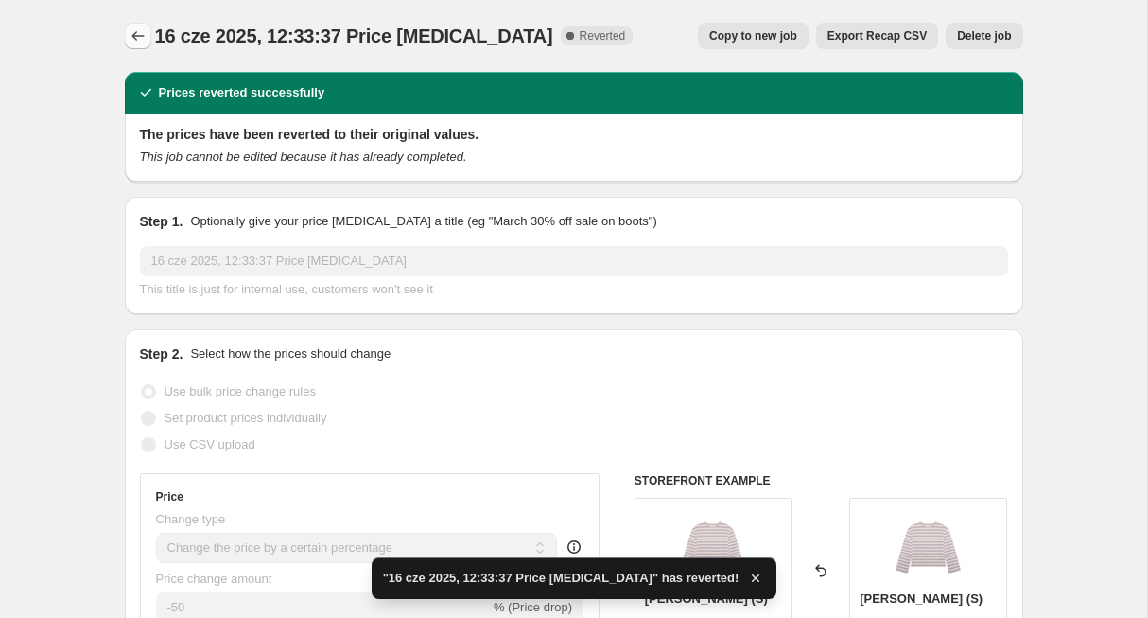
click at [134, 40] on icon "Price change jobs" at bounding box center [138, 35] width 19 height 19
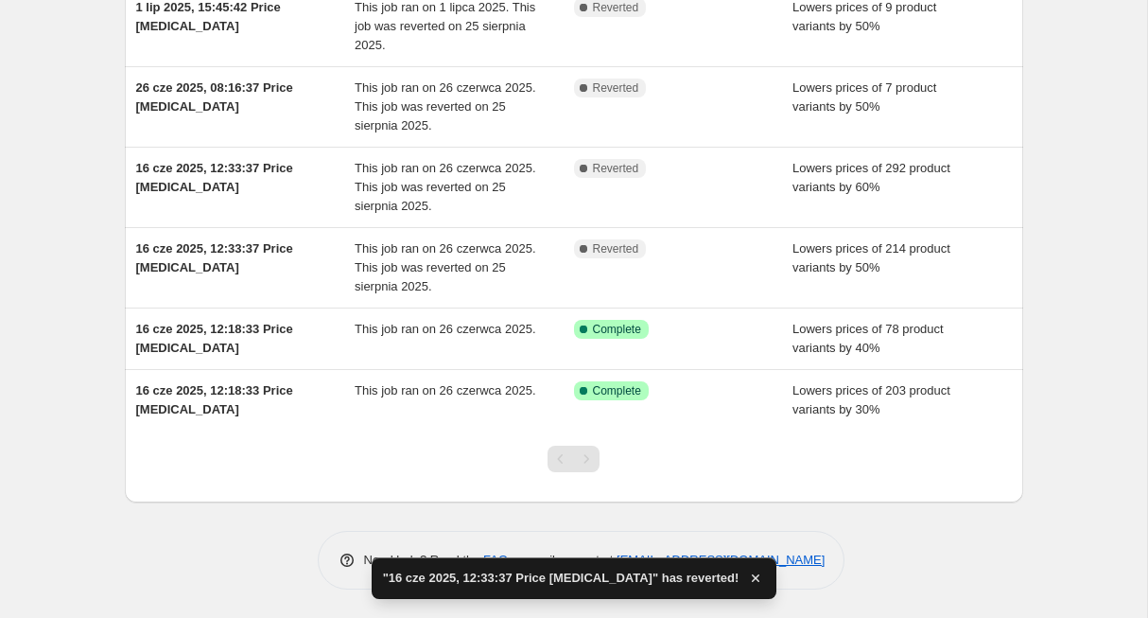
scroll to position [427, 0]
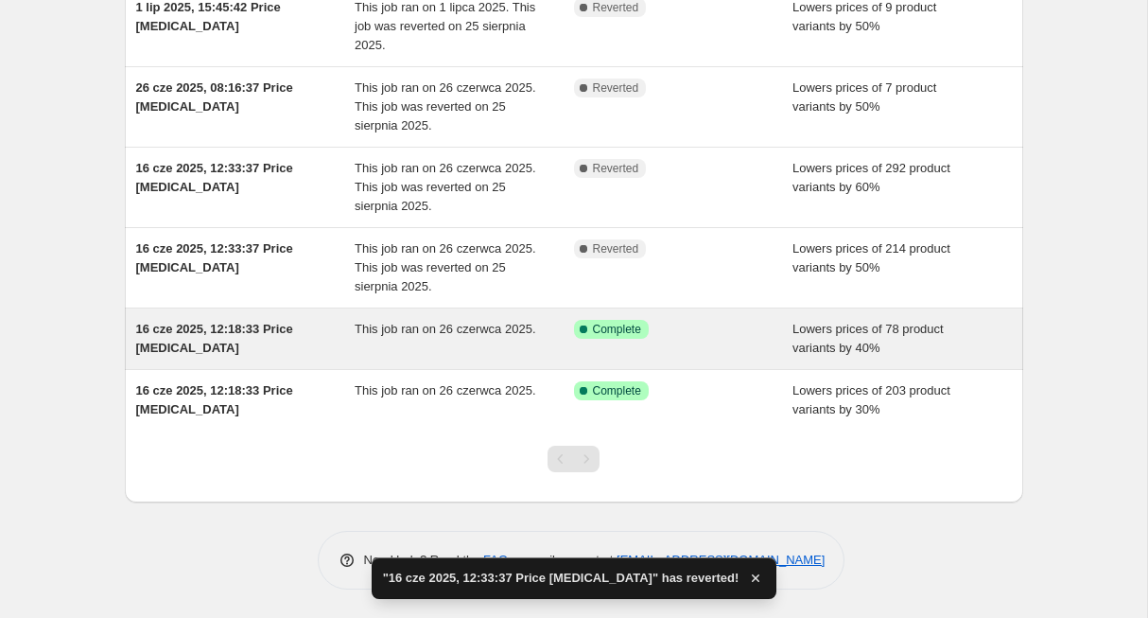
click at [256, 324] on span "16 cze 2025, 12:18:33 Price [MEDICAL_DATA]" at bounding box center [214, 338] width 157 height 33
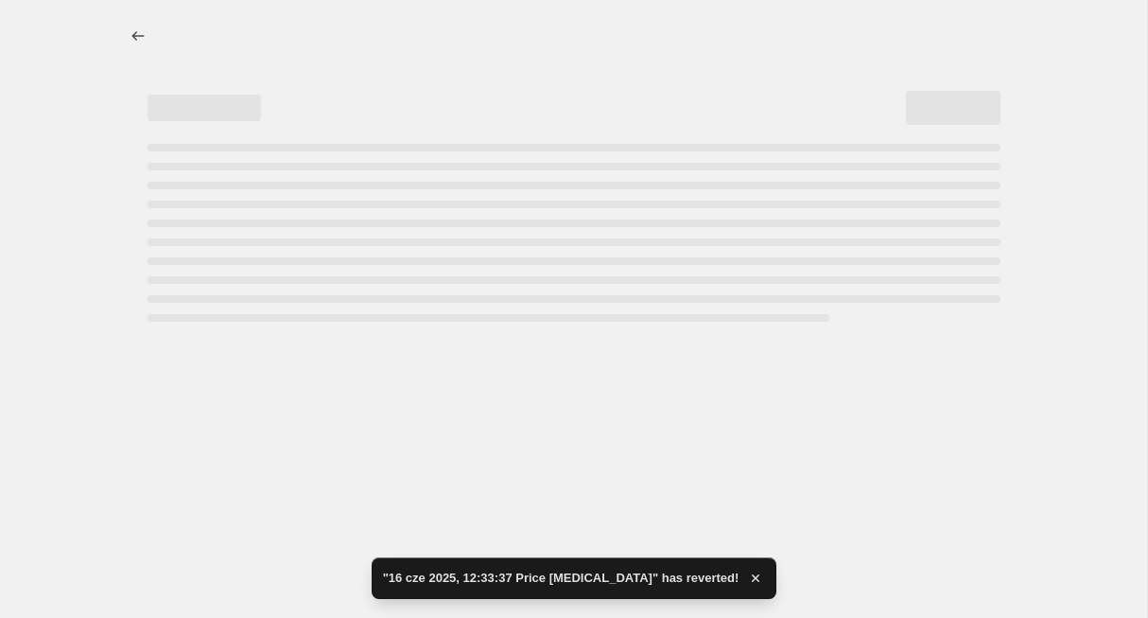
select select "percentage"
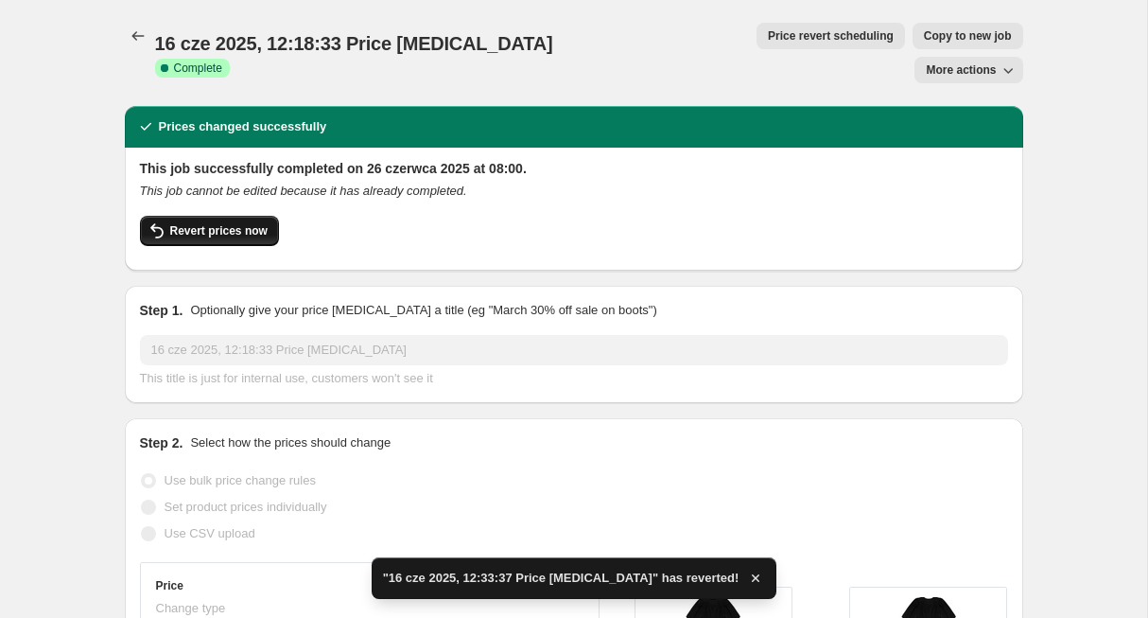
click at [255, 216] on button "Revert prices now" at bounding box center [209, 231] width 139 height 30
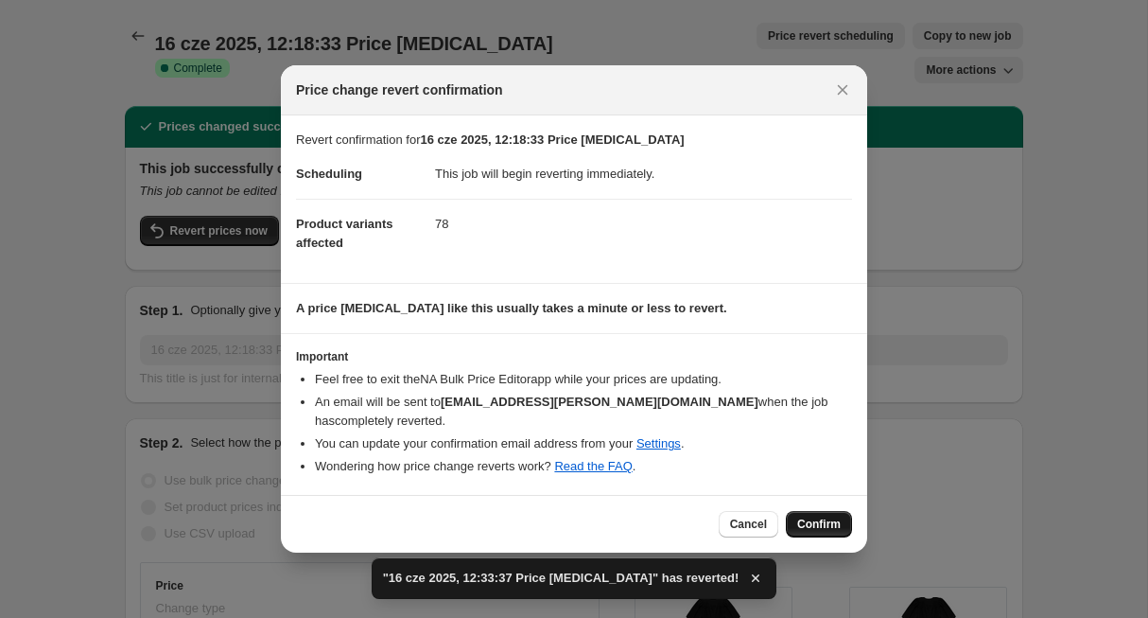
click at [806, 516] on span "Confirm" at bounding box center [819, 523] width 44 height 15
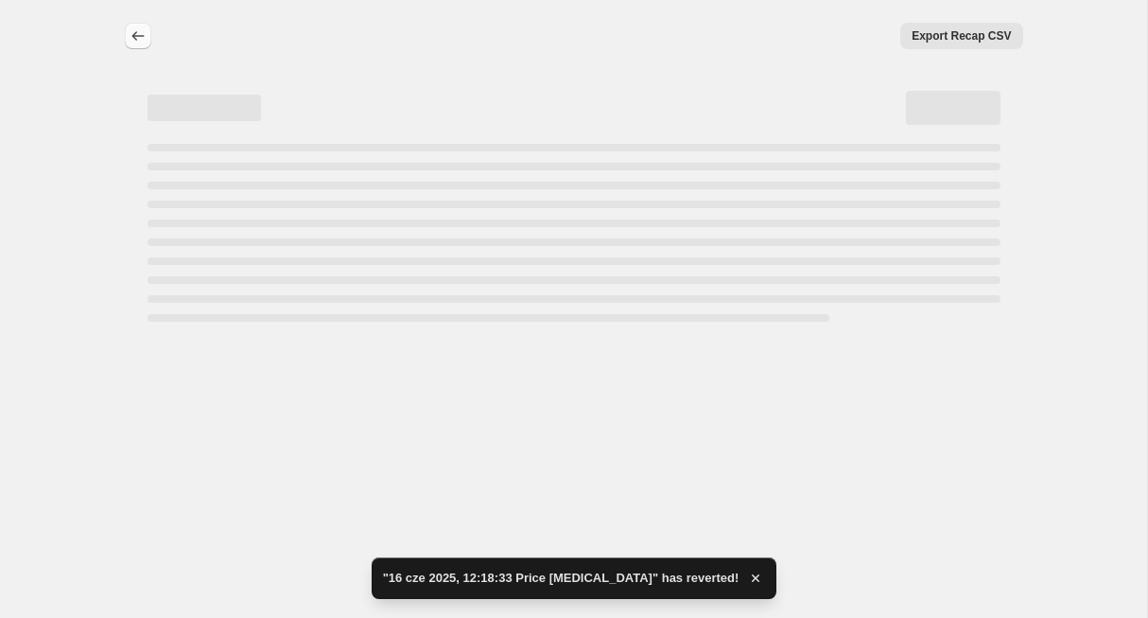
select select "percentage"
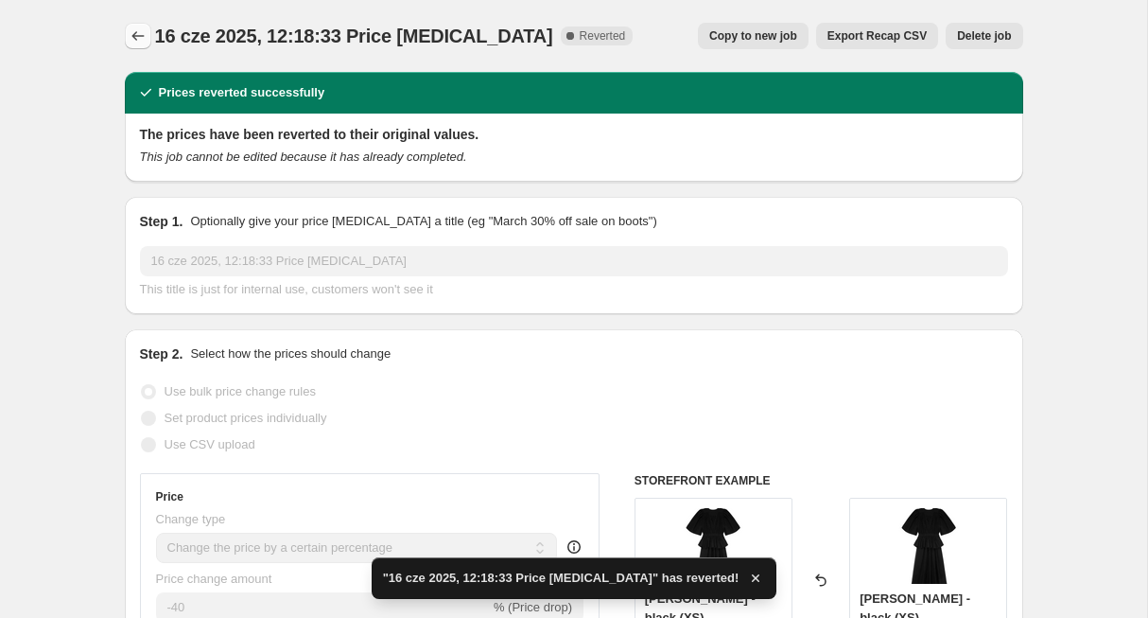
click at [143, 37] on icon "Price change jobs" at bounding box center [138, 35] width 19 height 19
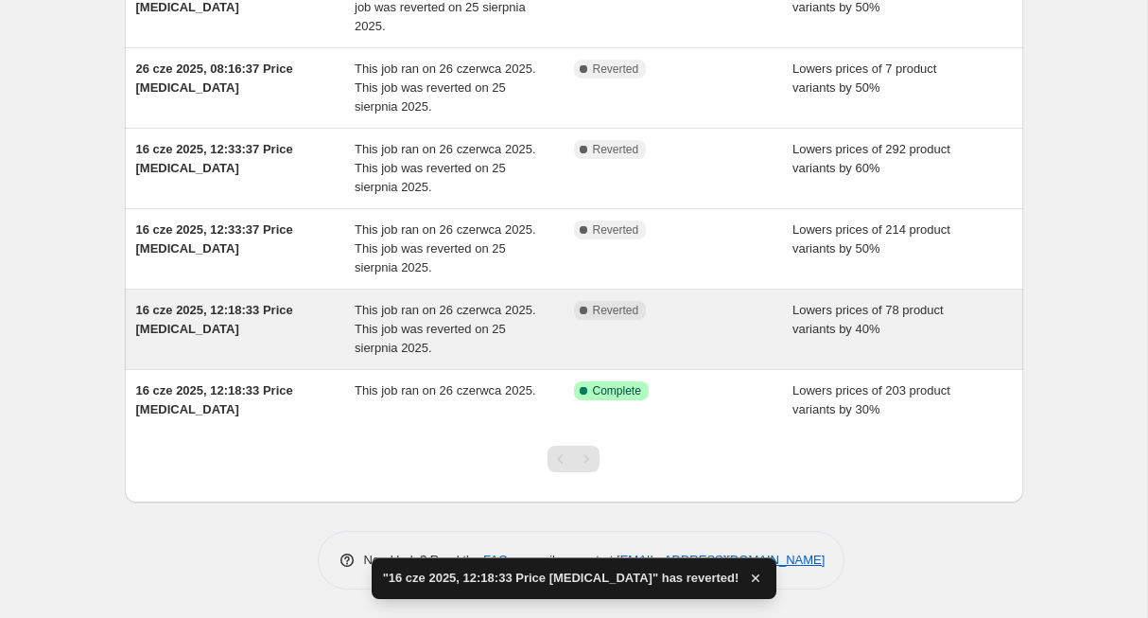
scroll to position [446, 0]
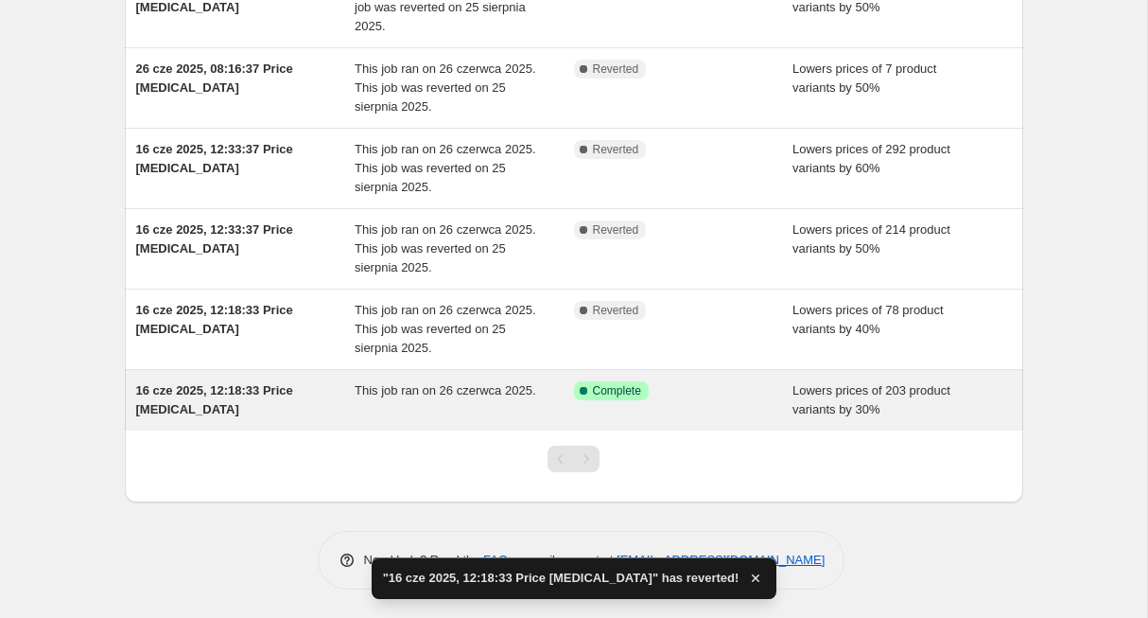
click at [222, 392] on span "16 cze 2025, 12:18:33 Price [MEDICAL_DATA]" at bounding box center [214, 399] width 157 height 33
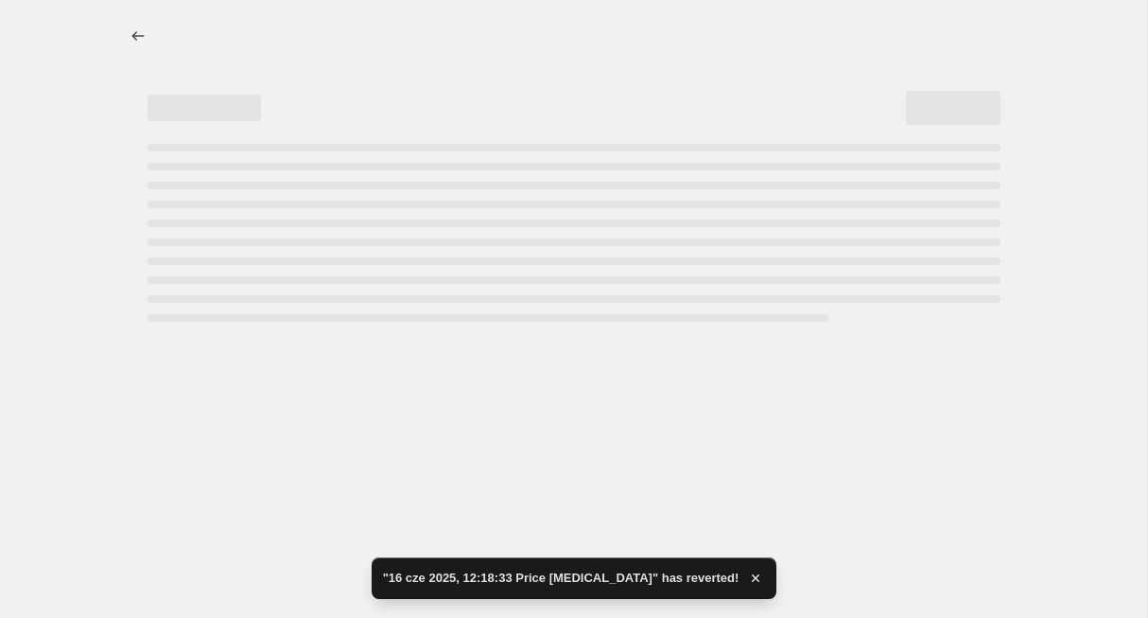
select select "percentage"
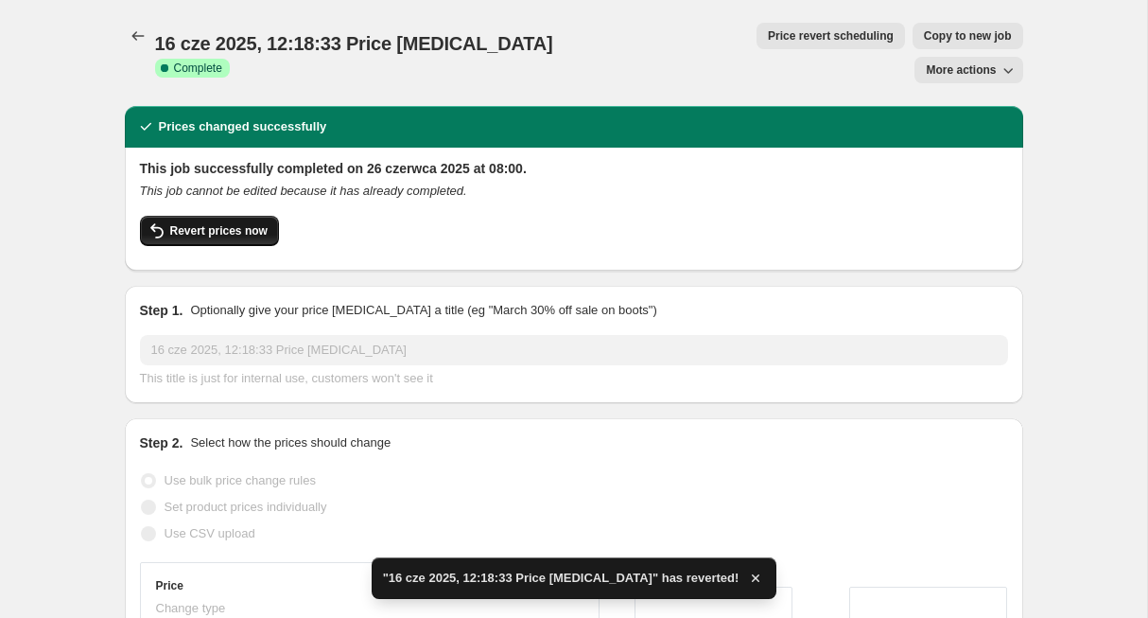
click at [207, 223] on span "Revert prices now" at bounding box center [218, 230] width 97 height 15
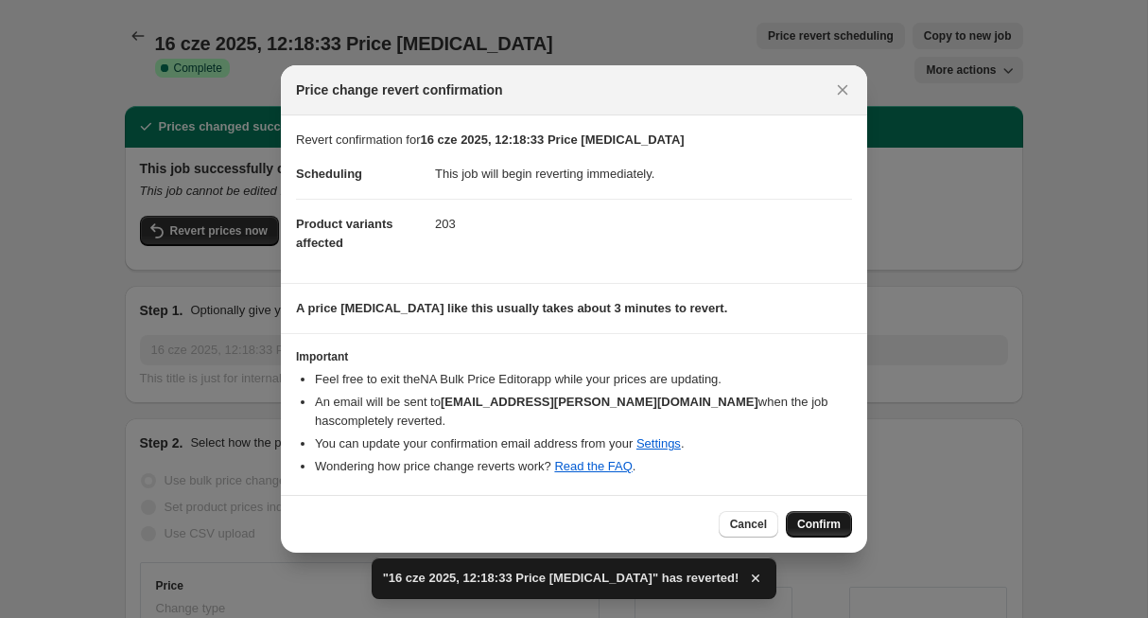
click at [811, 516] on span "Confirm" at bounding box center [819, 523] width 44 height 15
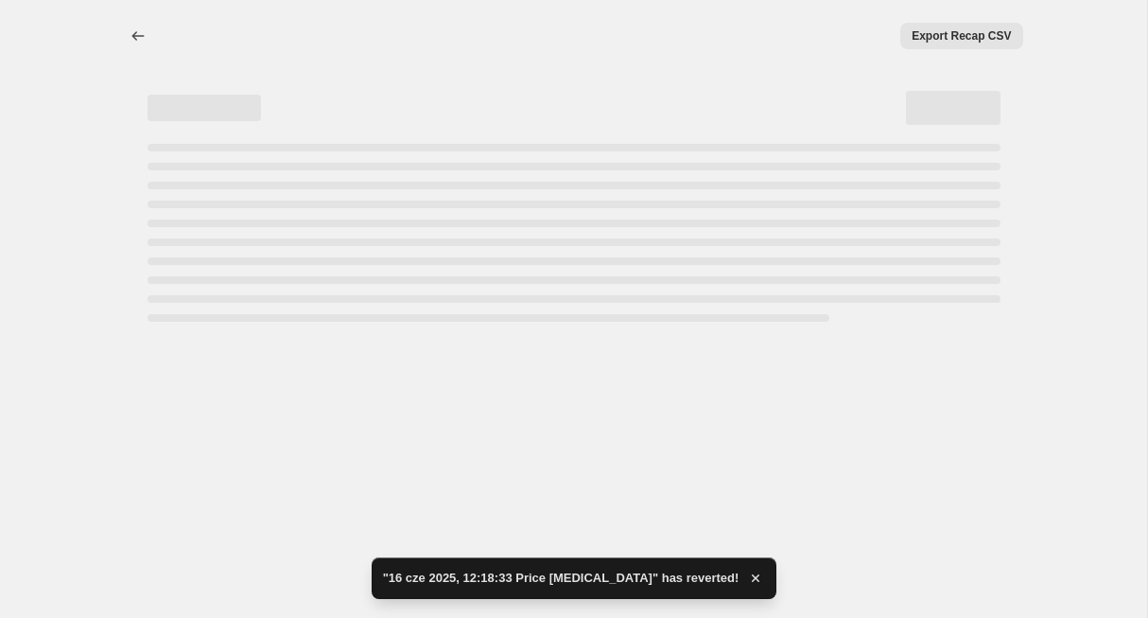
select select "percentage"
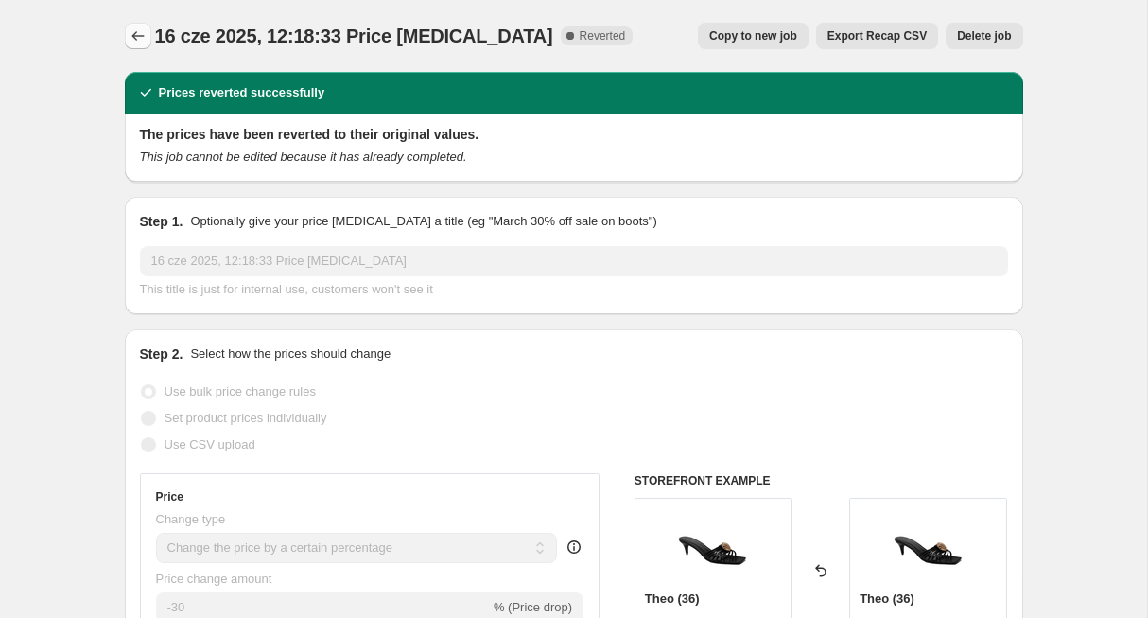
click at [139, 36] on icon "Price change jobs" at bounding box center [138, 35] width 19 height 19
